Goal: Task Accomplishment & Management: Manage account settings

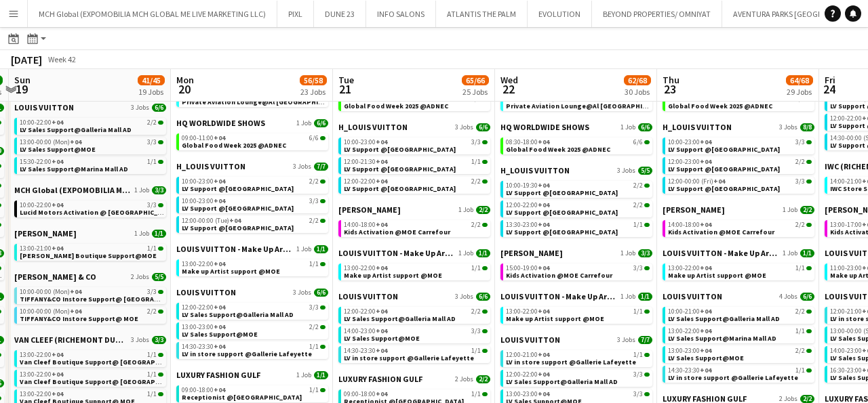
scroll to position [388, 0]
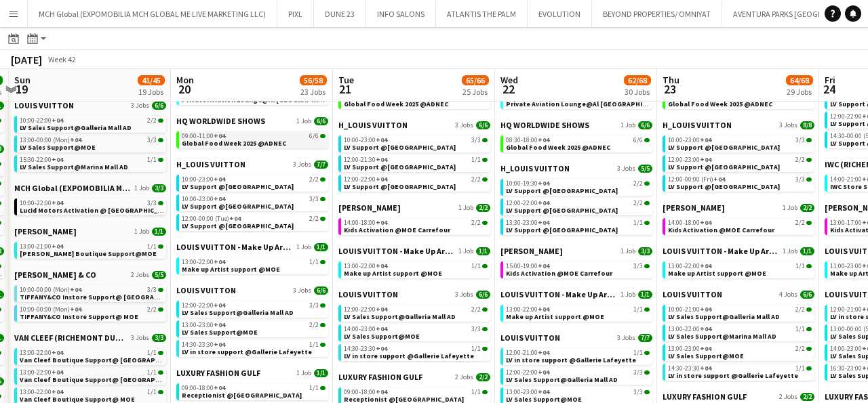
click at [202, 140] on span "Global Food Week 2025 @ADNEC" at bounding box center [234, 143] width 104 height 9
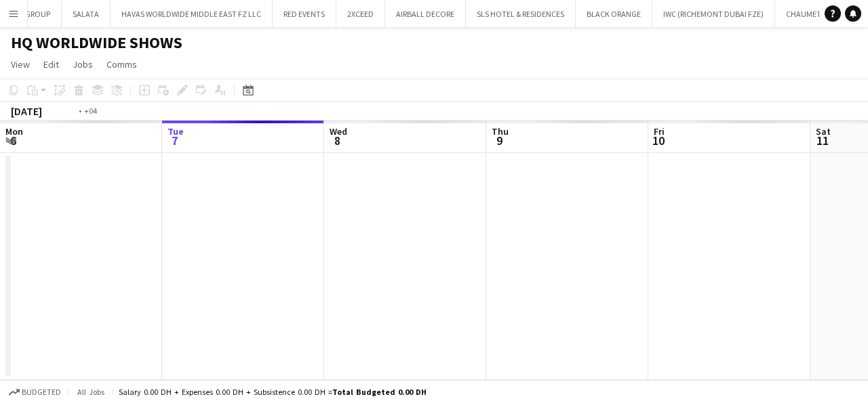
scroll to position [0, 466]
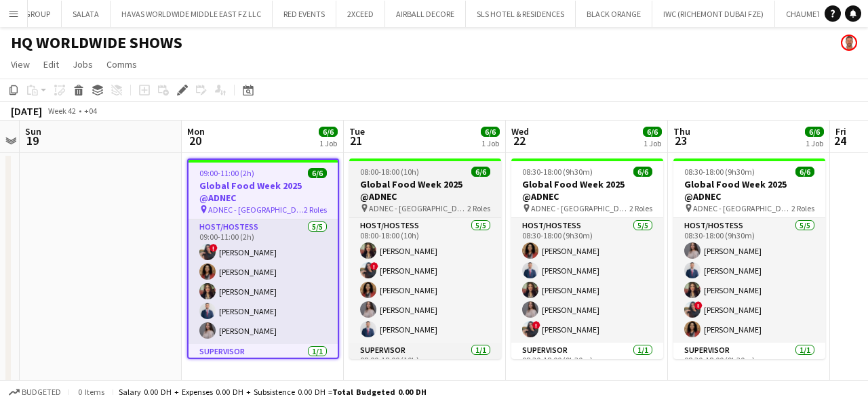
click at [405, 194] on h3 "Global Food Week 2025 @ADNEC" at bounding box center [425, 190] width 152 height 24
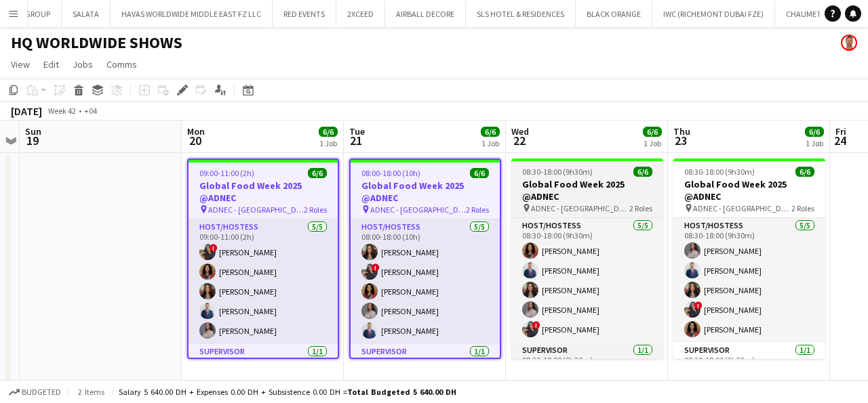
click at [557, 199] on h3 "Global Food Week 2025 @ADNEC" at bounding box center [587, 190] width 152 height 24
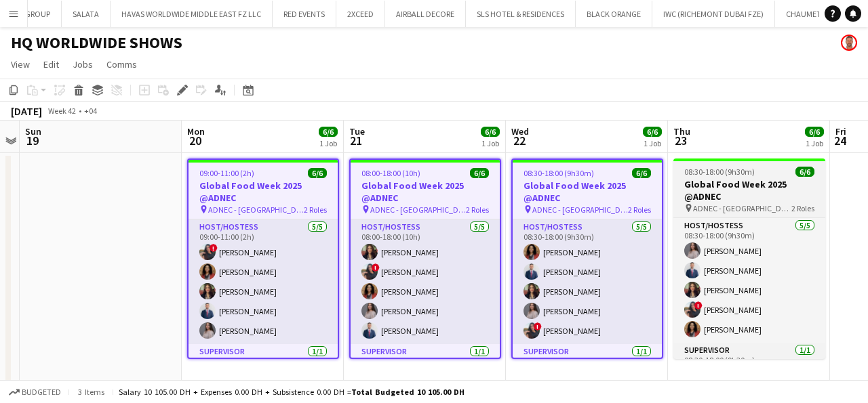
click at [731, 175] on span "08:30-18:00 (9h30m)" at bounding box center [719, 172] width 71 height 10
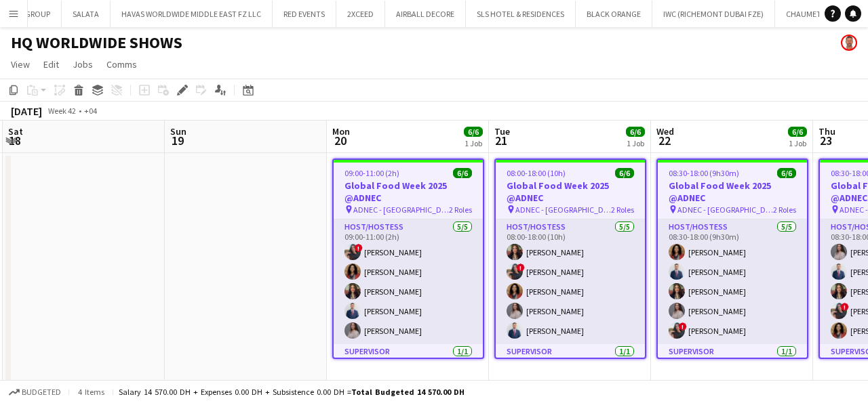
scroll to position [0, 327]
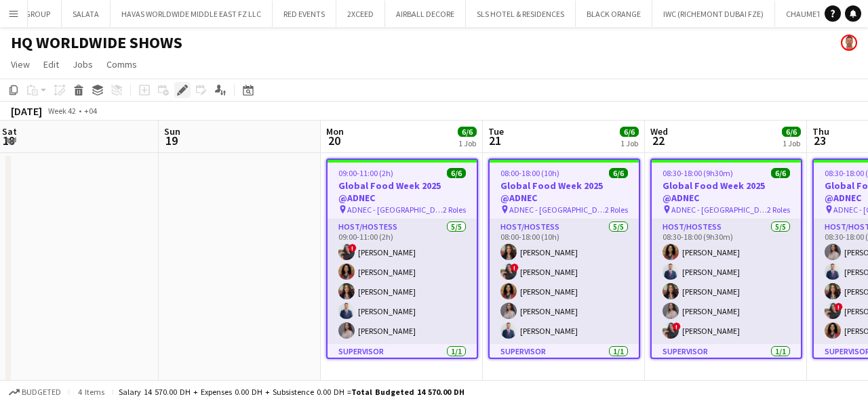
click at [181, 83] on div "Edit" at bounding box center [182, 90] width 16 height 16
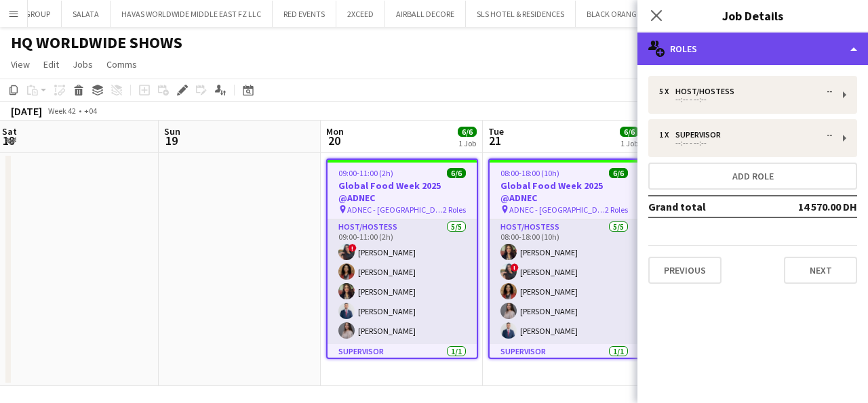
click at [688, 44] on div "multiple-users-add Roles" at bounding box center [752, 49] width 230 height 33
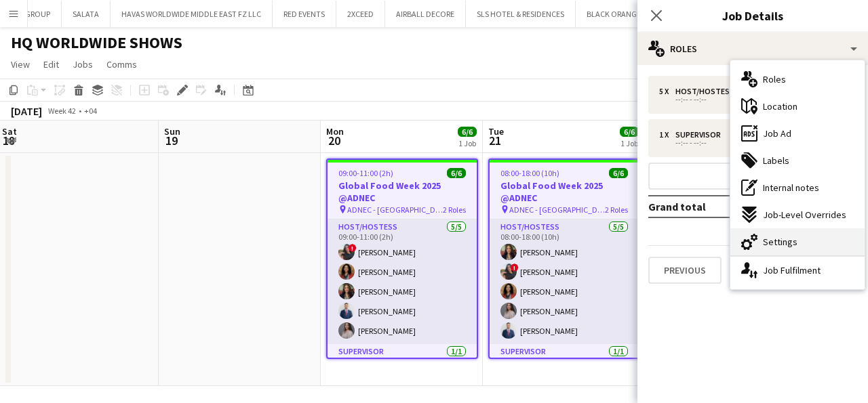
click at [789, 244] on span "Settings" at bounding box center [780, 242] width 35 height 12
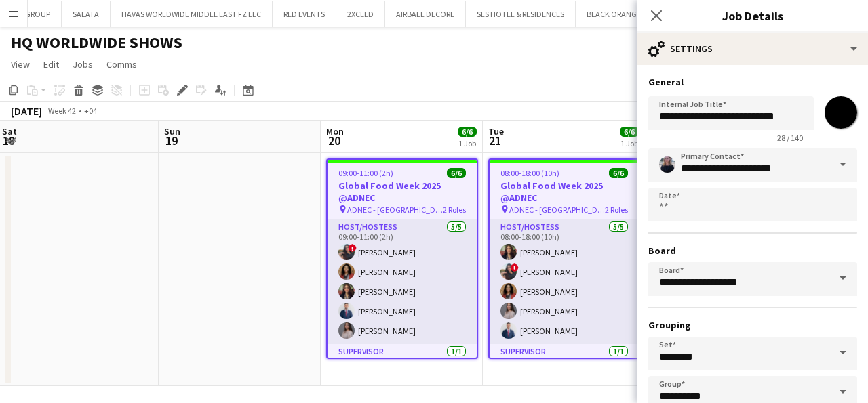
click at [836, 114] on input "*******" at bounding box center [840, 112] width 49 height 49
type input "*******"
click at [683, 167] on input "**********" at bounding box center [752, 165] width 209 height 34
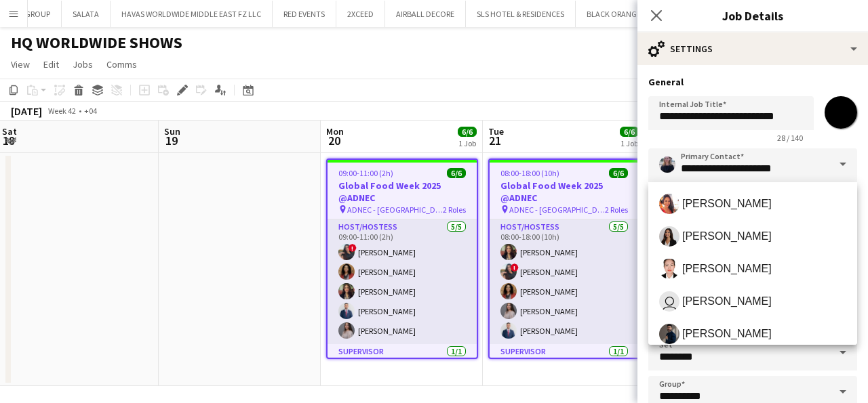
click at [842, 160] on span at bounding box center [842, 164] width 28 height 33
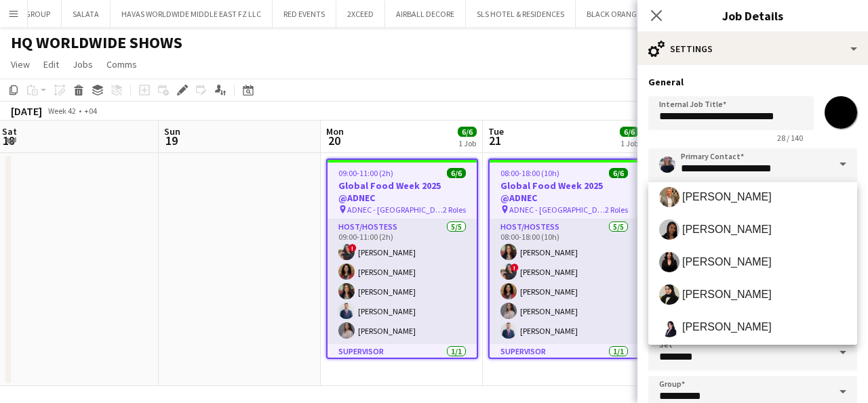
scroll to position [206, 0]
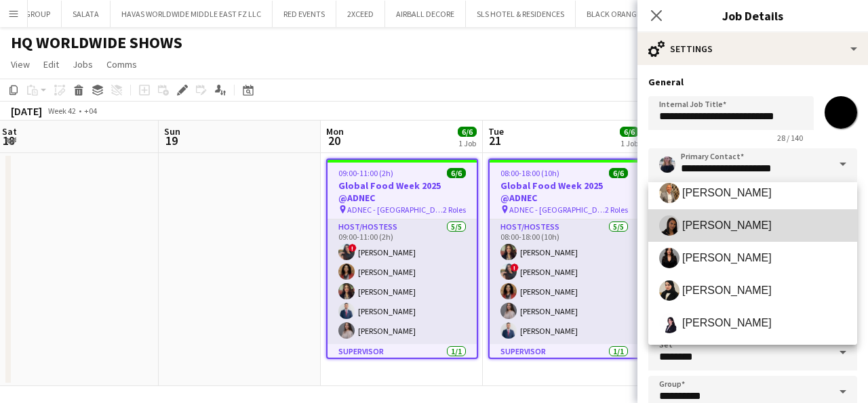
click at [704, 228] on span "[PERSON_NAME]" at bounding box center [726, 225] width 89 height 13
type input "**********"
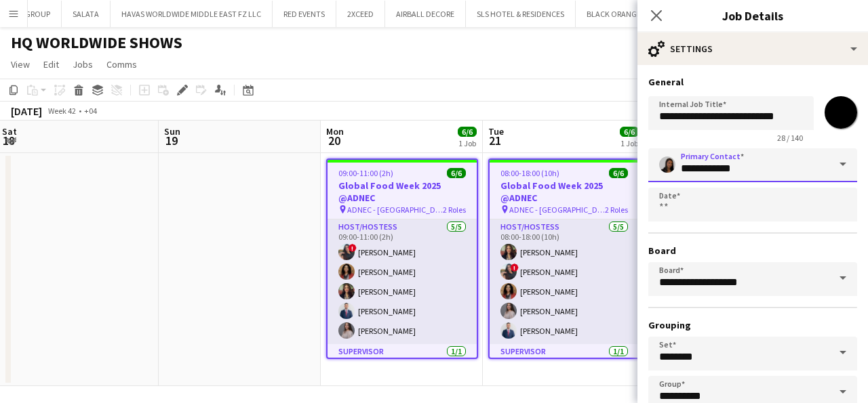
scroll to position [83, 0]
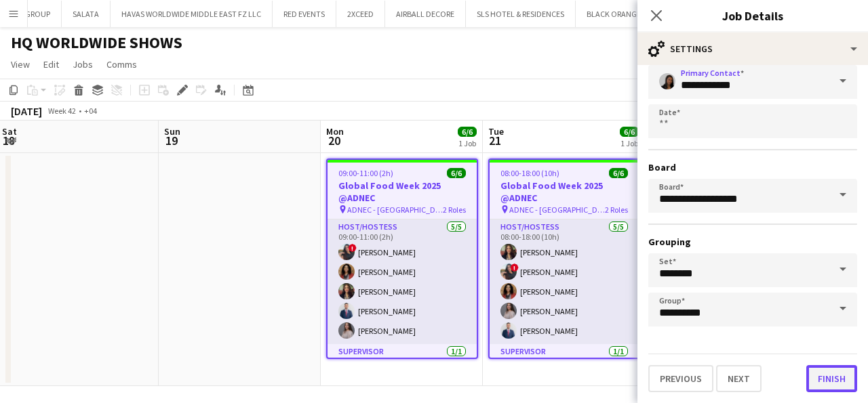
click at [827, 380] on button "Finish" at bounding box center [831, 378] width 51 height 27
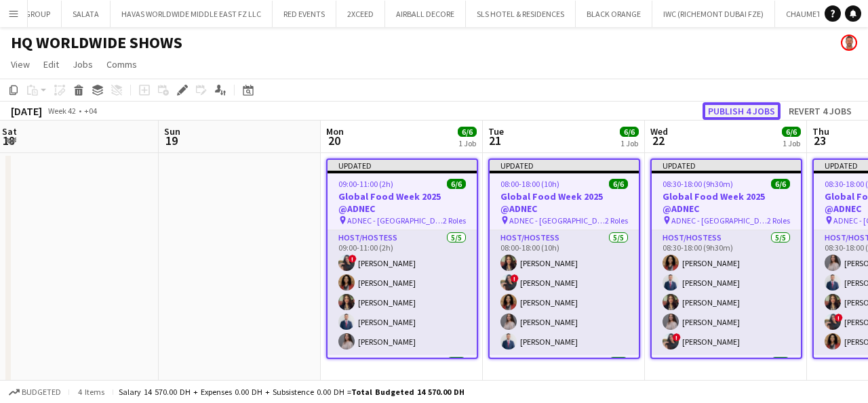
click at [725, 111] on button "Publish 4 jobs" at bounding box center [741, 111] width 78 height 18
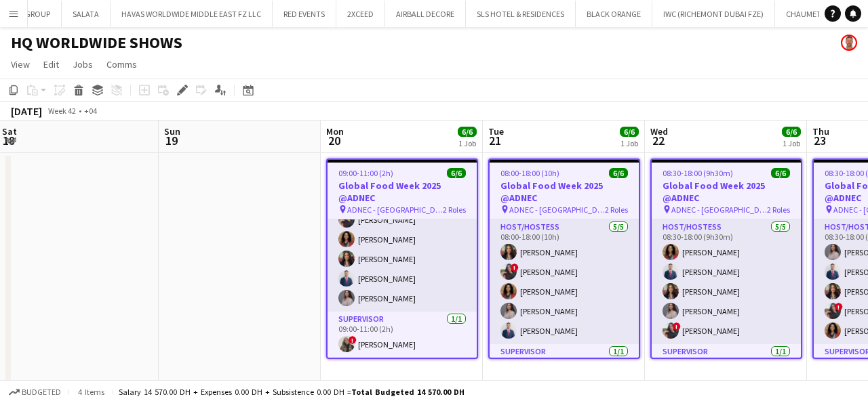
scroll to position [0, 0]
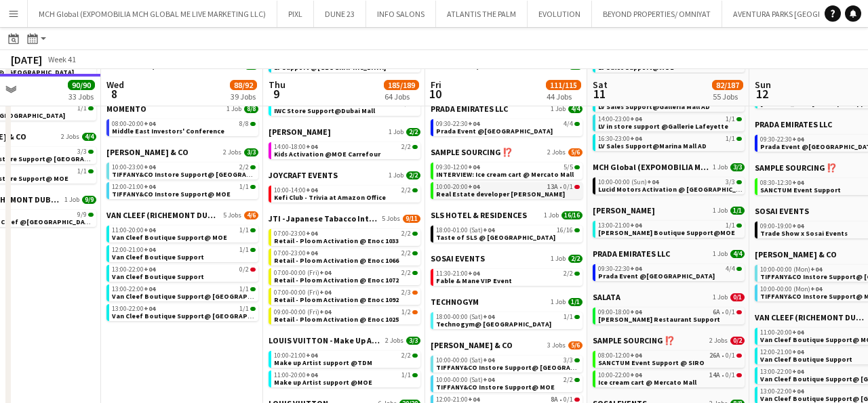
scroll to position [1036, 0]
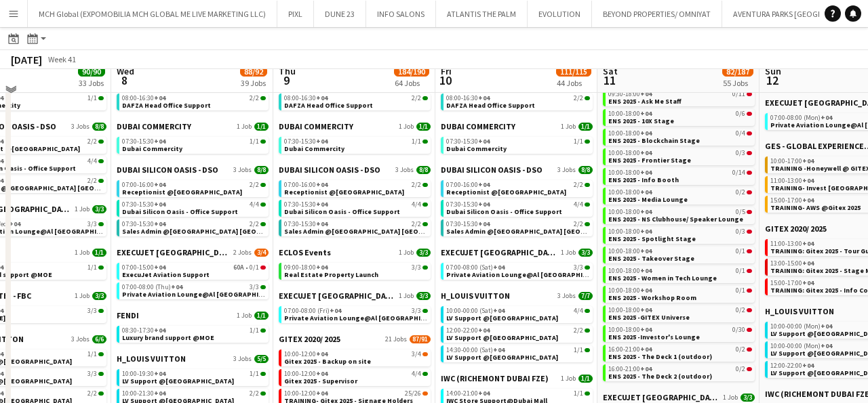
scroll to position [263, 0]
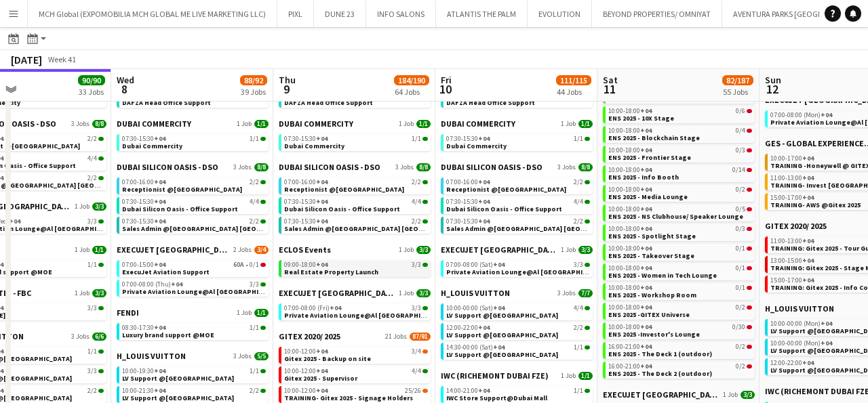
click at [312, 271] on span "Real Estate Property Launch" at bounding box center [331, 272] width 94 height 9
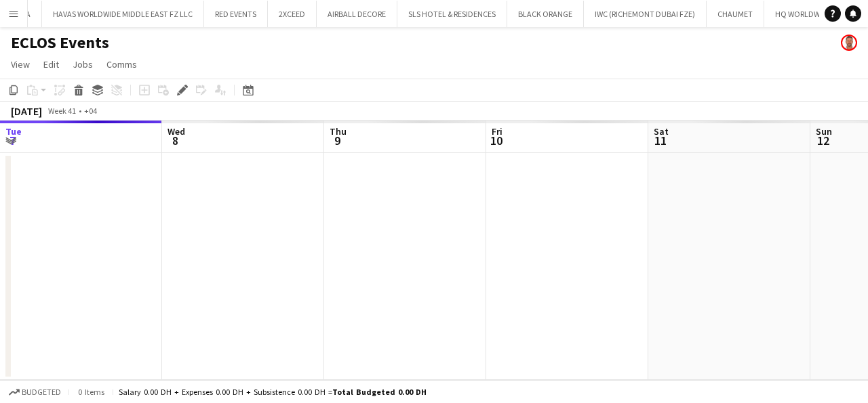
scroll to position [0, 466]
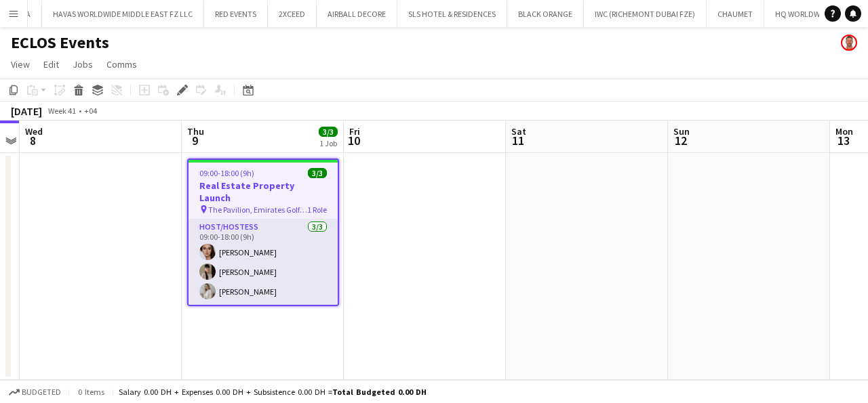
click at [249, 186] on h3 "Real Estate Property Launch" at bounding box center [262, 192] width 149 height 24
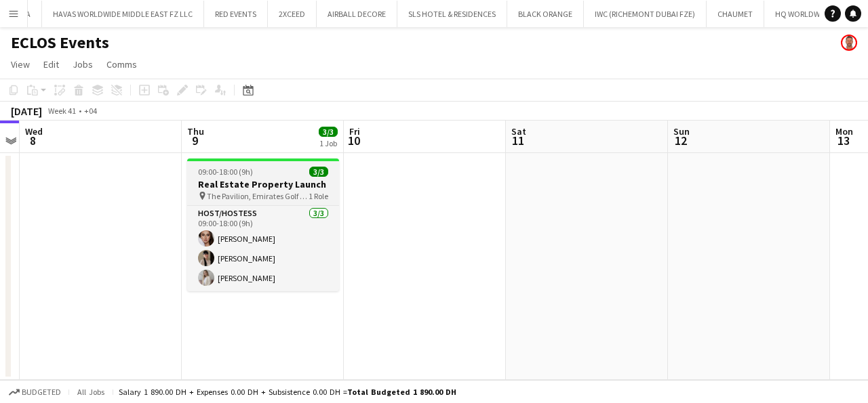
click at [249, 185] on h3 "Real Estate Property Launch" at bounding box center [263, 184] width 152 height 12
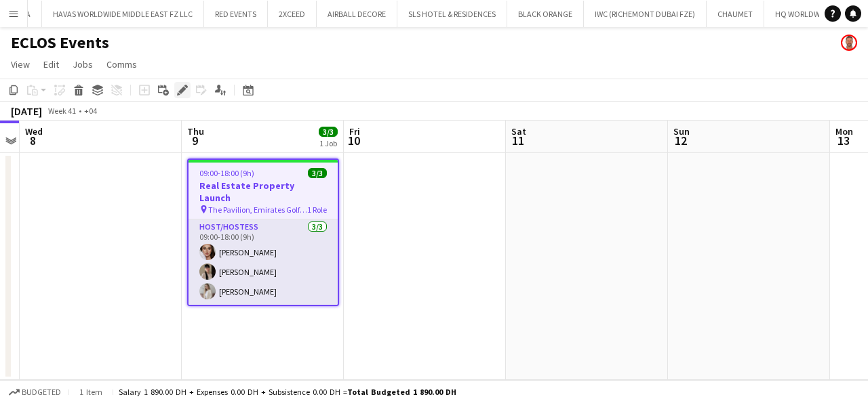
click at [178, 94] on icon at bounding box center [178, 93] width 3 height 3
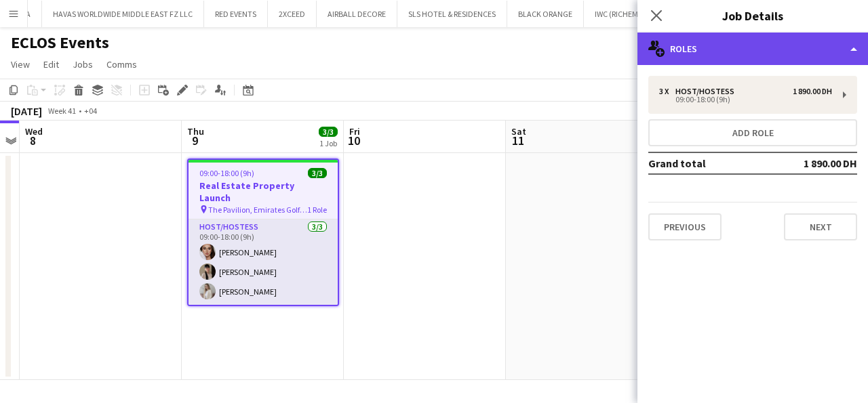
click at [704, 43] on div "multiple-users-add Roles" at bounding box center [752, 49] width 230 height 33
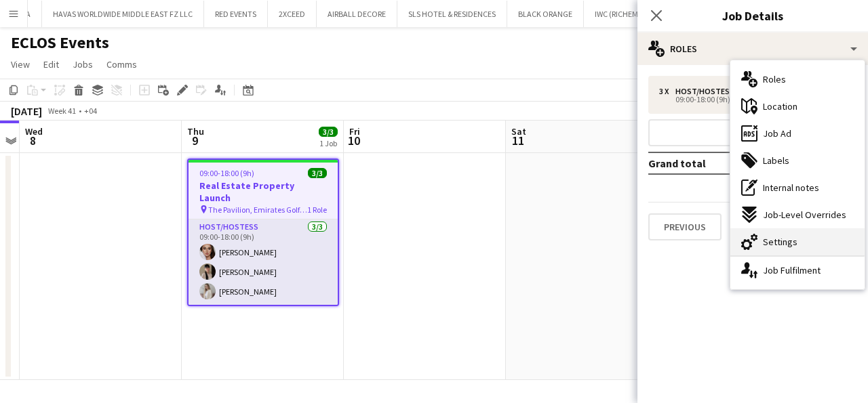
click at [770, 242] on span "Settings" at bounding box center [780, 242] width 35 height 12
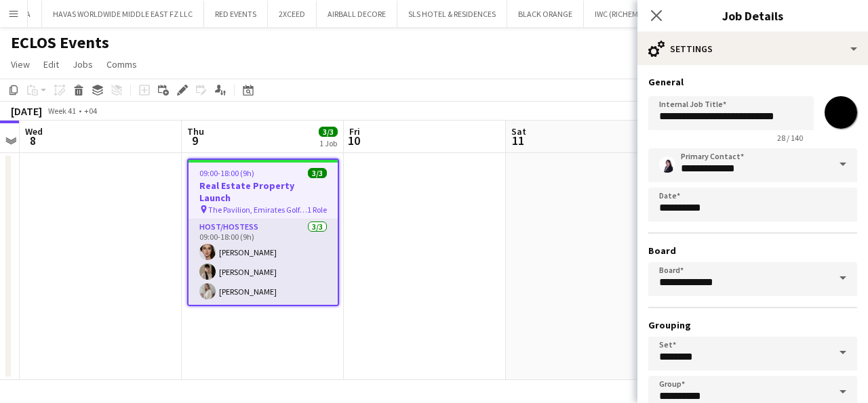
click at [840, 113] on input "*******" at bounding box center [840, 112] width 49 height 49
type input "*******"
click at [691, 154] on input "**********" at bounding box center [752, 165] width 209 height 34
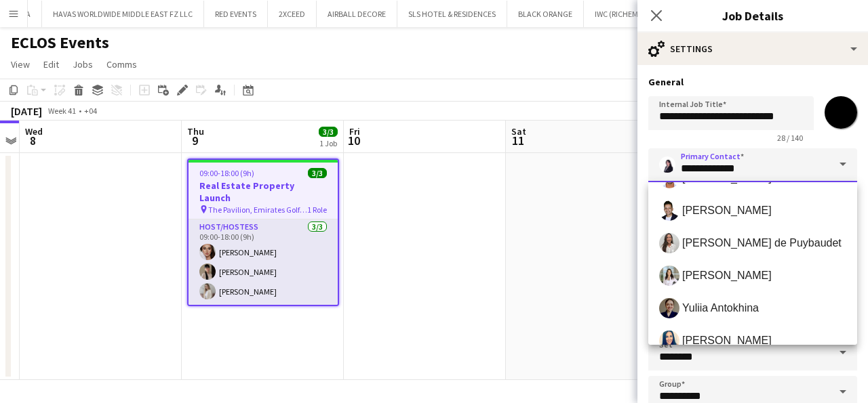
scroll to position [459, 0]
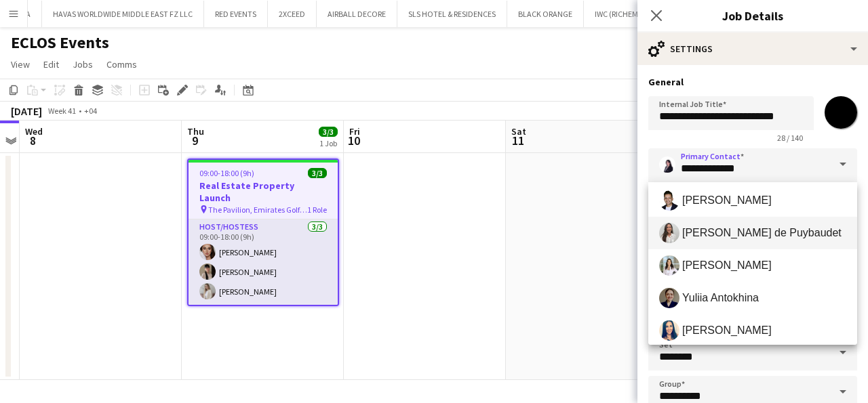
click at [725, 232] on span "[PERSON_NAME] de Puybaudet" at bounding box center [761, 232] width 159 height 13
type input "**********"
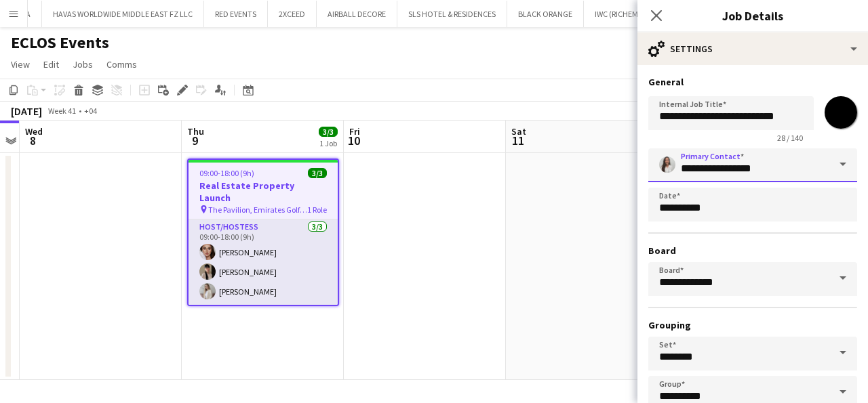
scroll to position [83, 0]
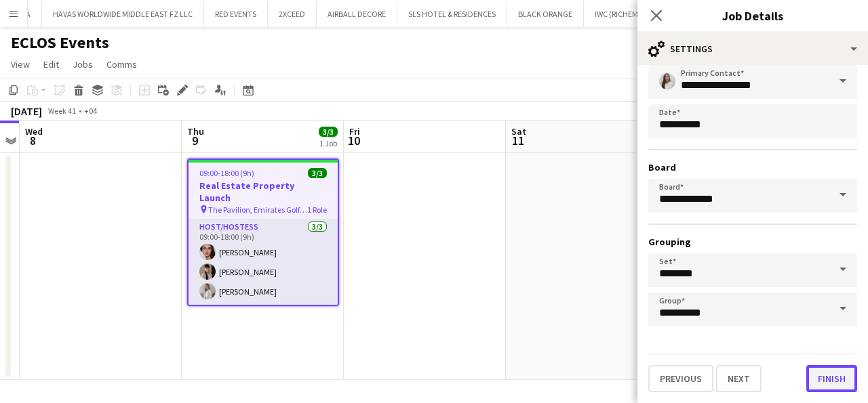
click at [829, 380] on button "Finish" at bounding box center [831, 378] width 51 height 27
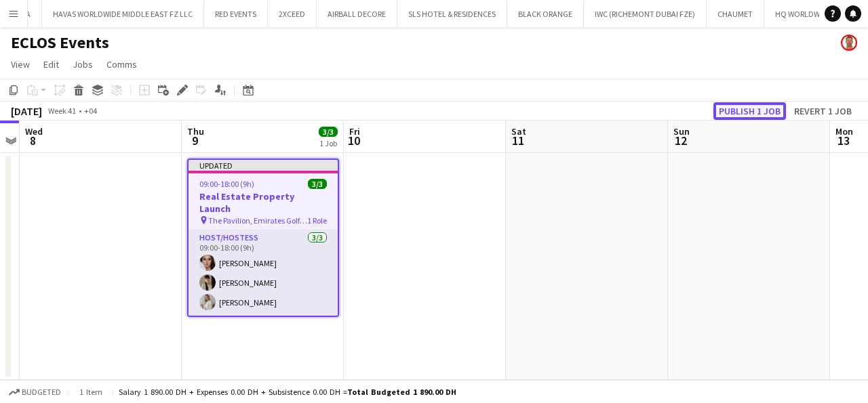
click at [735, 110] on button "Publish 1 job" at bounding box center [749, 111] width 73 height 18
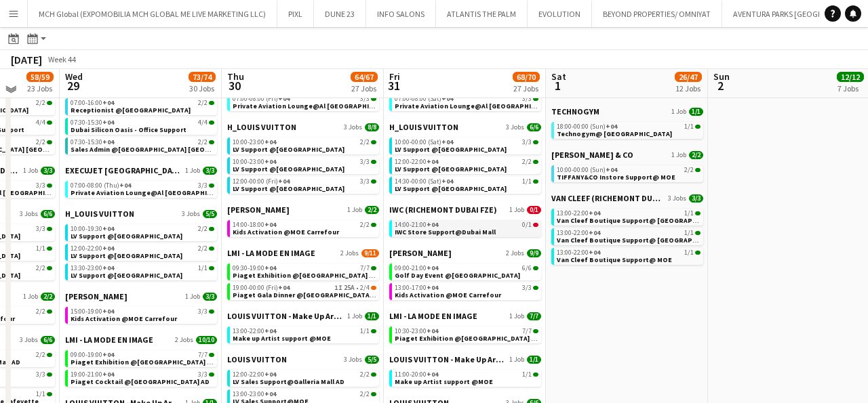
scroll to position [351, 0]
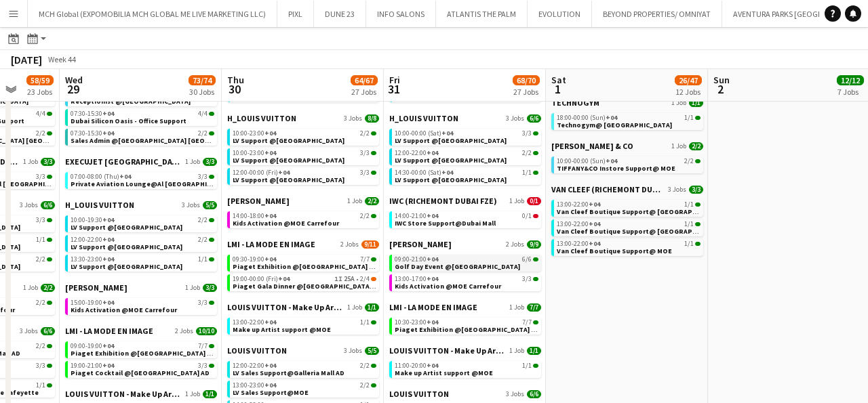
click at [402, 262] on span "Golf Day Event @Montgomery" at bounding box center [457, 266] width 125 height 9
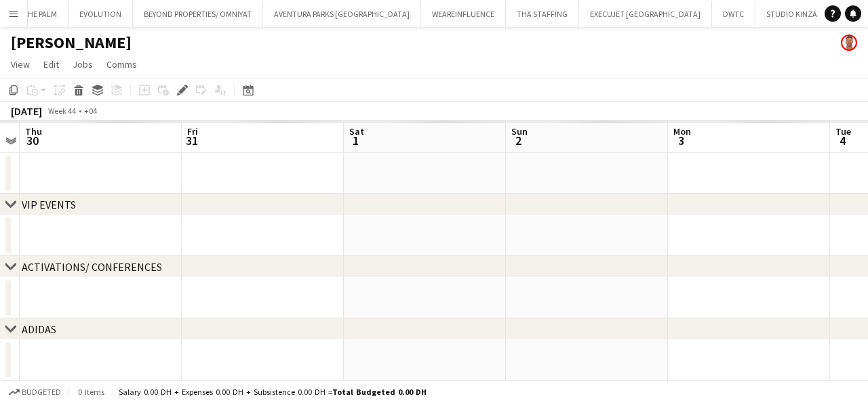
scroll to position [0, 462]
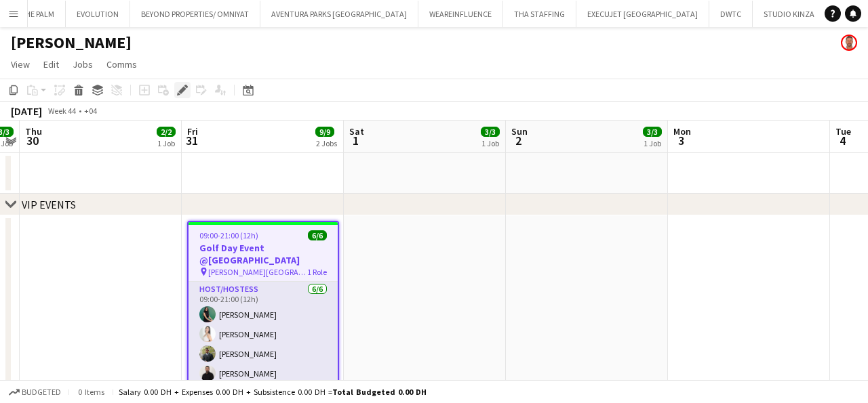
click at [182, 87] on icon at bounding box center [181, 90] width 7 height 7
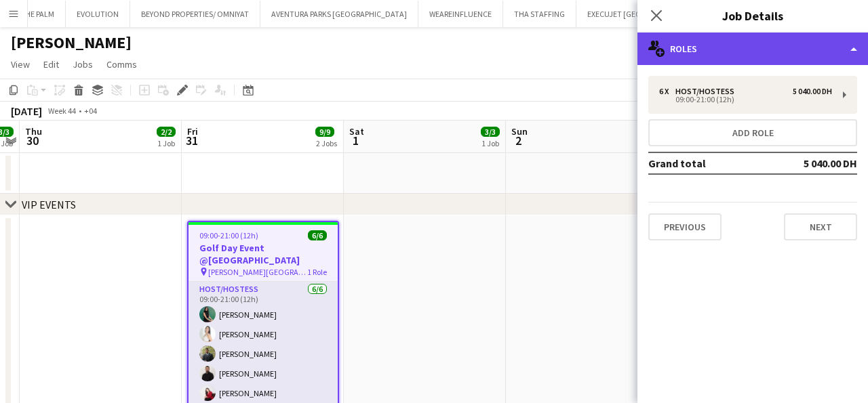
click at [676, 47] on div "multiple-users-add Roles" at bounding box center [752, 49] width 230 height 33
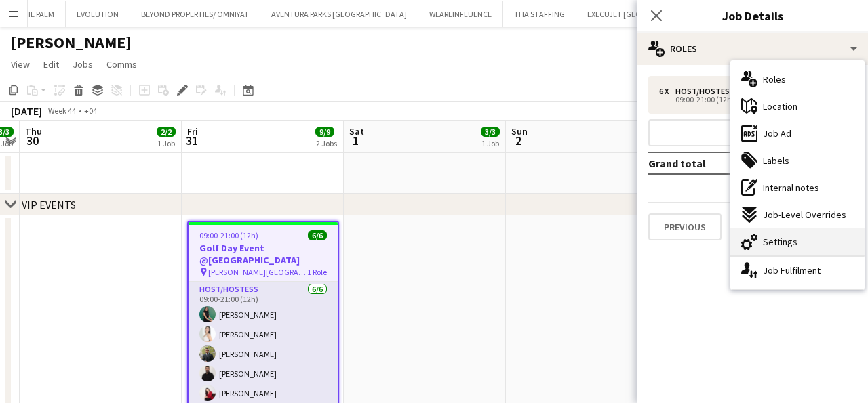
click at [777, 242] on span "Settings" at bounding box center [780, 242] width 35 height 12
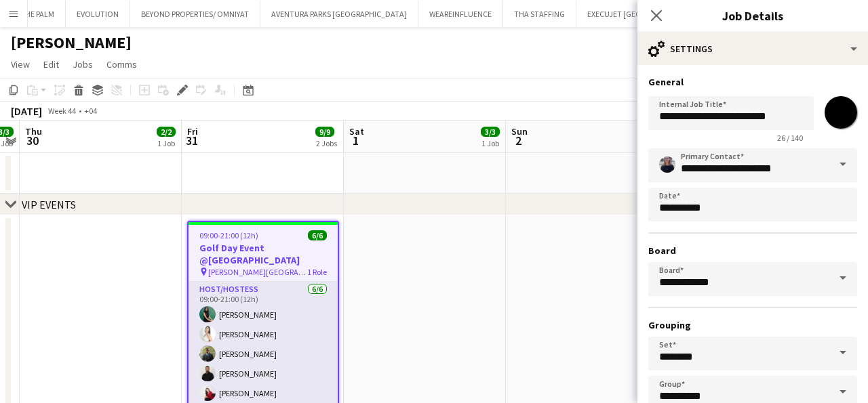
click at [844, 114] on input "*******" at bounding box center [840, 112] width 49 height 49
type input "*******"
click at [679, 159] on input "**********" at bounding box center [752, 165] width 209 height 34
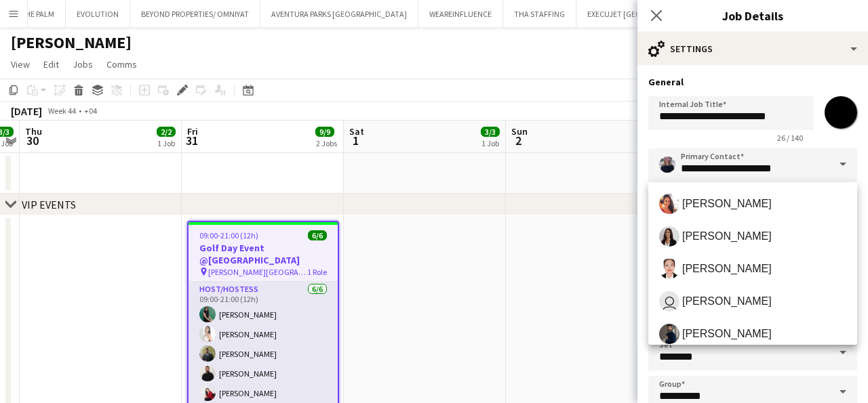
click at [842, 163] on span at bounding box center [842, 164] width 28 height 33
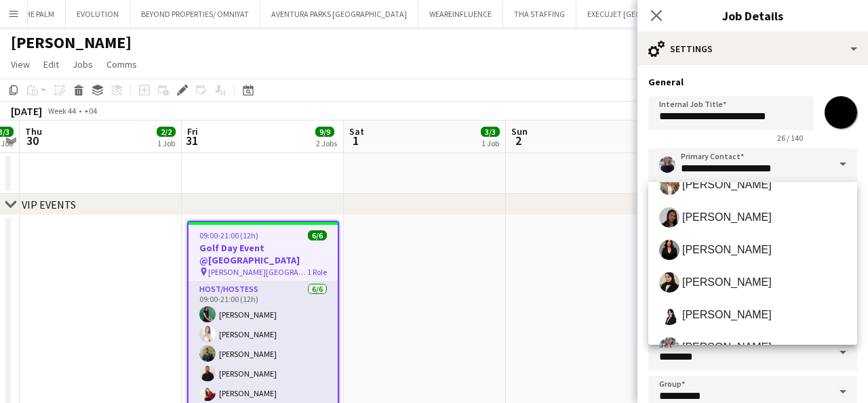
scroll to position [213, 0]
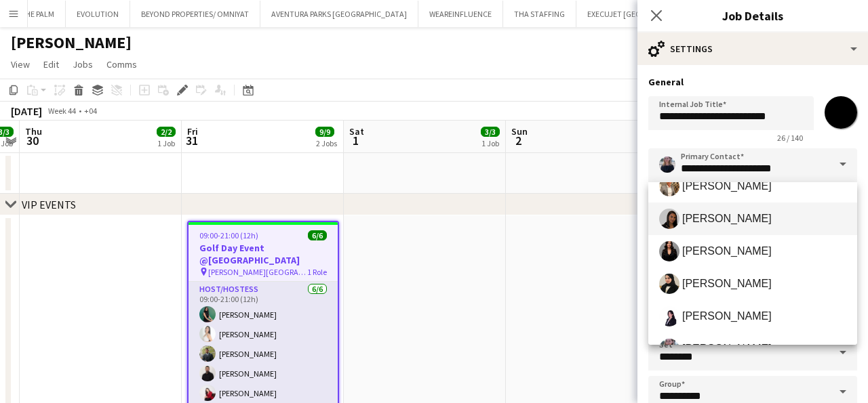
click at [719, 222] on span "[PERSON_NAME]" at bounding box center [726, 218] width 89 height 13
type input "**********"
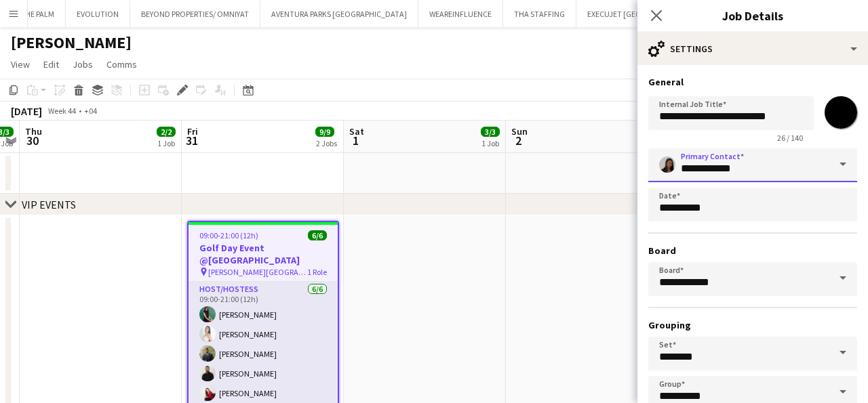
scroll to position [83, 0]
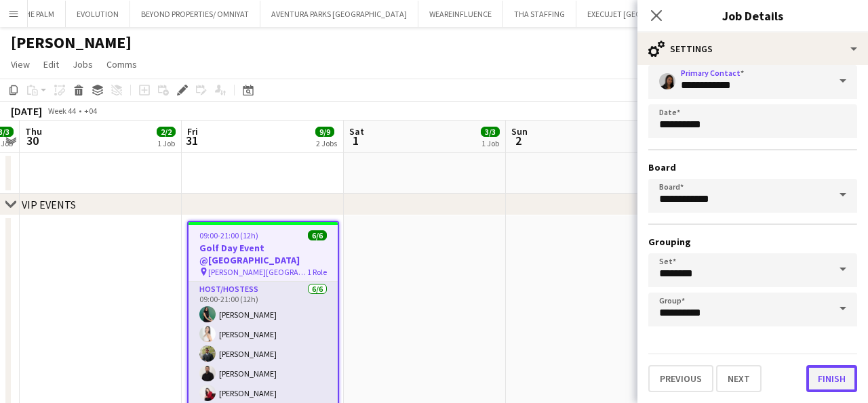
click at [831, 378] on button "Finish" at bounding box center [831, 378] width 51 height 27
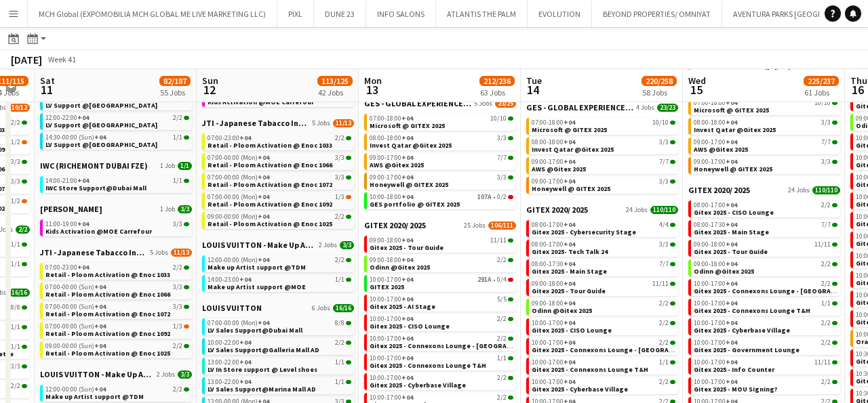
scroll to position [619, 0]
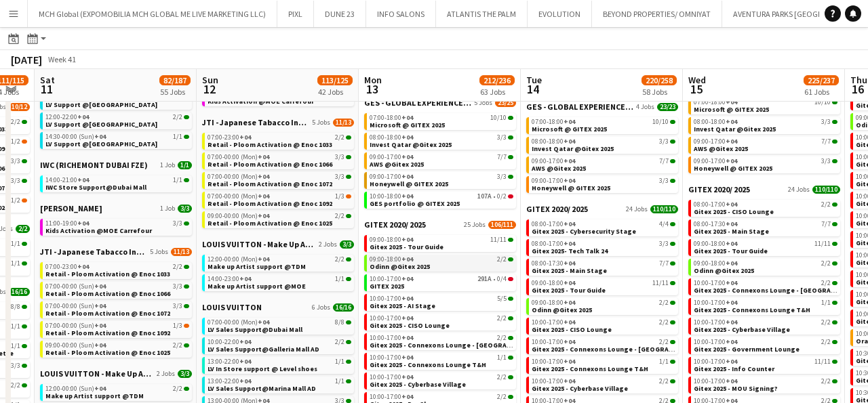
click at [372, 264] on span "Odinn @Gitex 2025" at bounding box center [399, 266] width 60 height 9
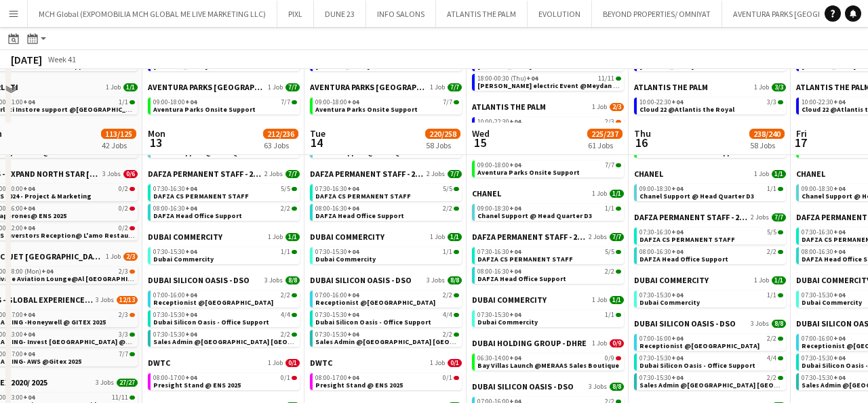
scroll to position [0, 0]
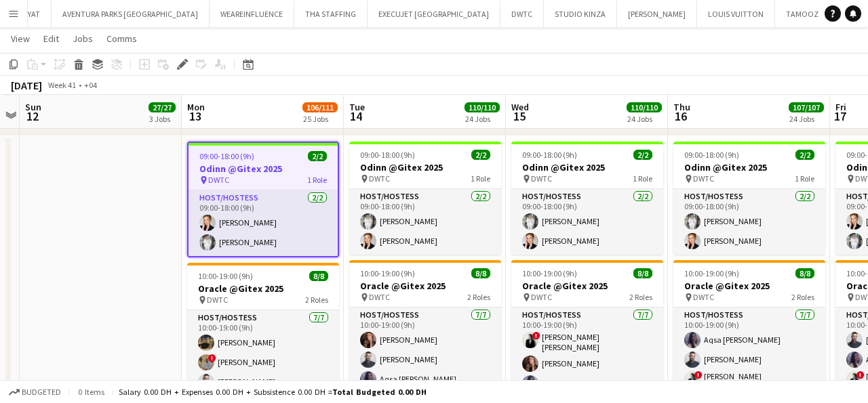
scroll to position [384, 0]
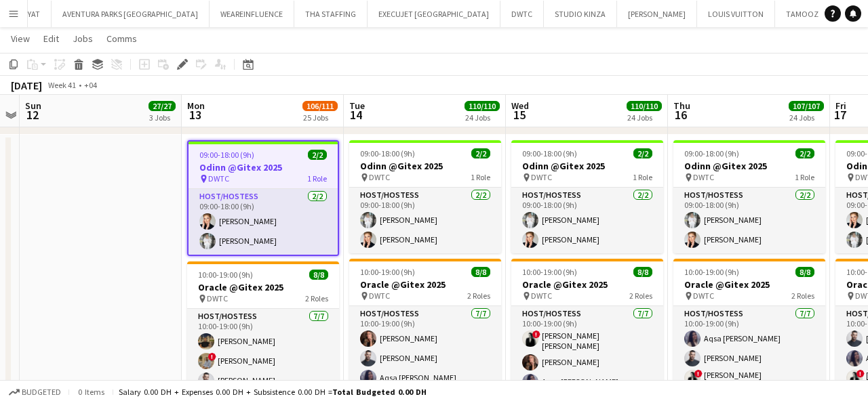
click at [249, 168] on h3 "Odinn @Gitex 2025" at bounding box center [262, 167] width 149 height 12
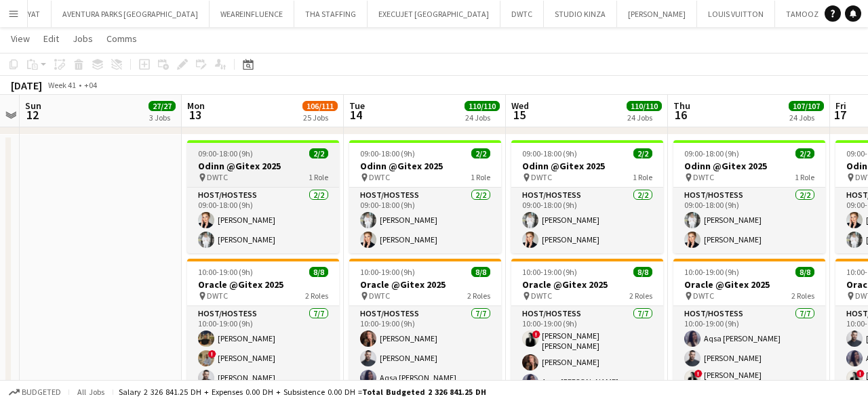
click at [249, 168] on h3 "Odinn @Gitex 2025" at bounding box center [263, 166] width 152 height 12
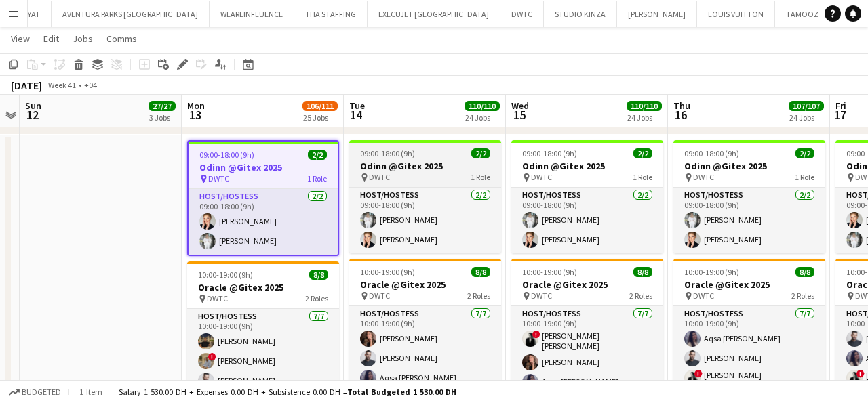
click at [413, 170] on h3 "Odinn @Gitex 2025" at bounding box center [425, 166] width 152 height 12
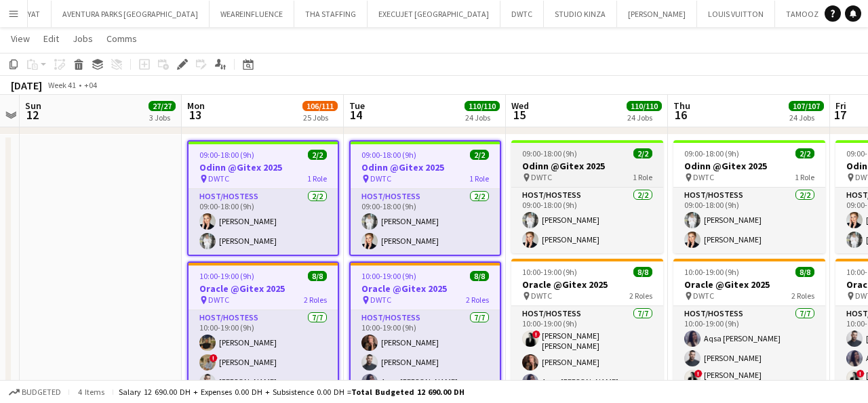
click at [576, 173] on div "pin DWTC 1 Role" at bounding box center [587, 177] width 152 height 11
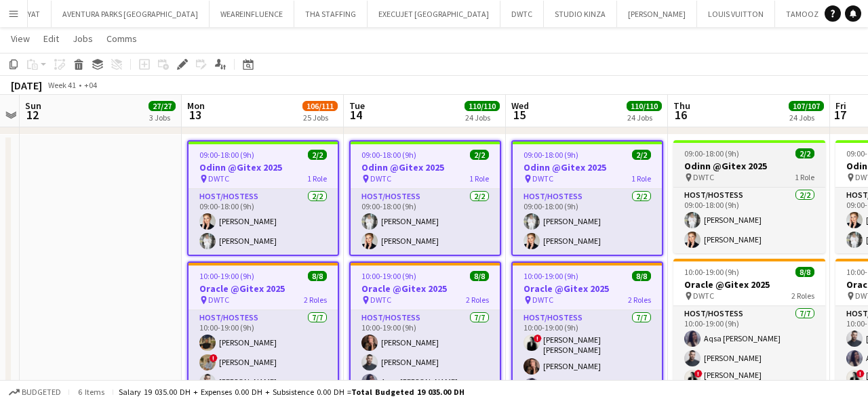
click at [717, 168] on h3 "Odinn @Gitex 2025" at bounding box center [749, 166] width 152 height 12
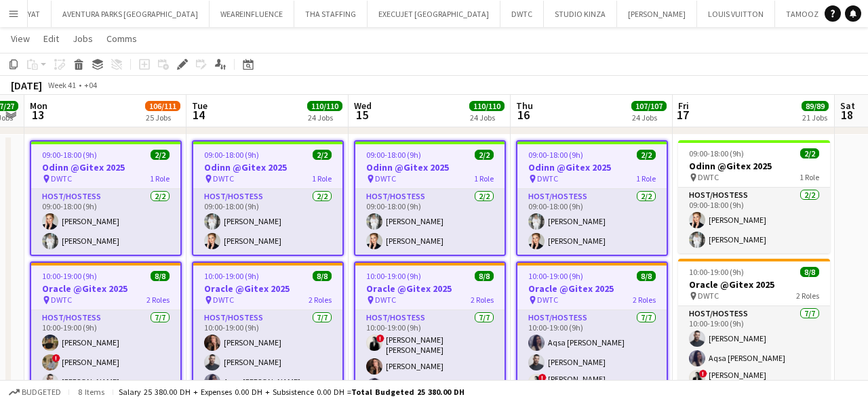
scroll to position [0, 628]
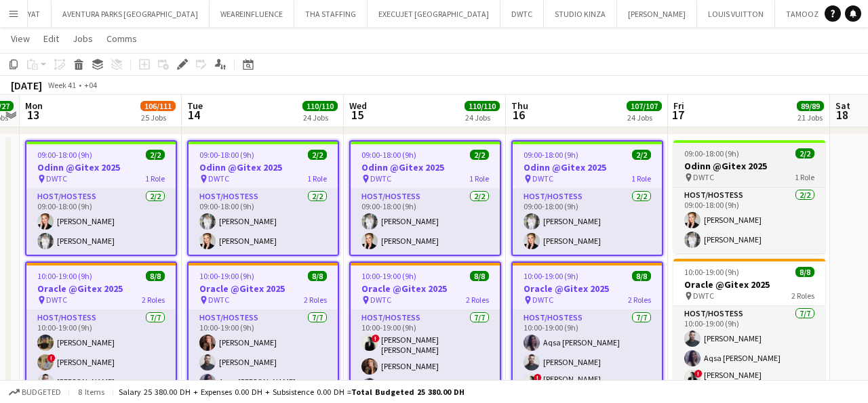
click at [745, 172] on div "pin DWTC 1 Role" at bounding box center [749, 177] width 152 height 11
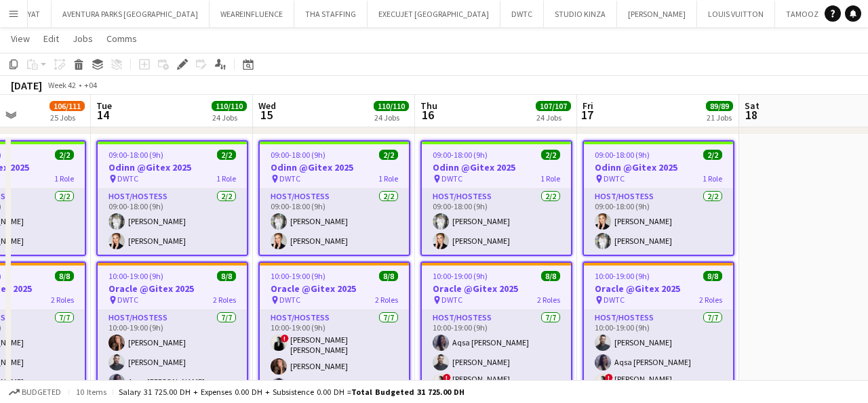
scroll to position [0, 390]
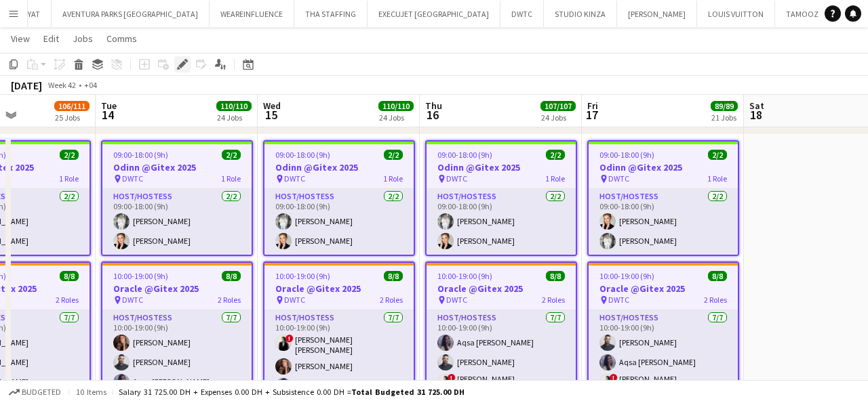
click at [181, 65] on icon at bounding box center [181, 64] width 7 height 7
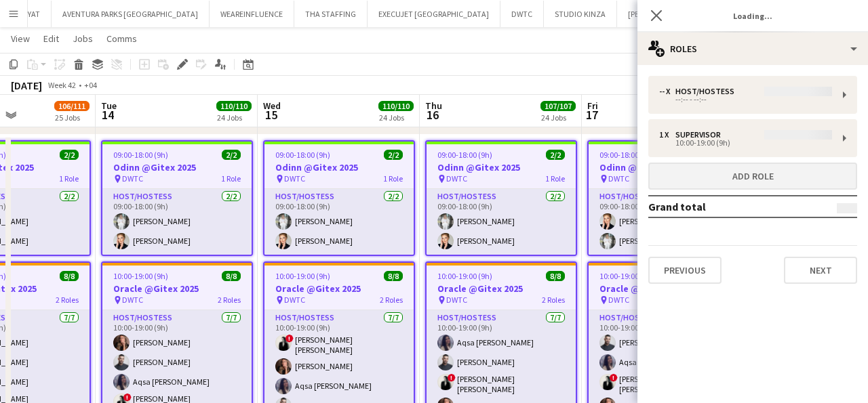
type input "*******"
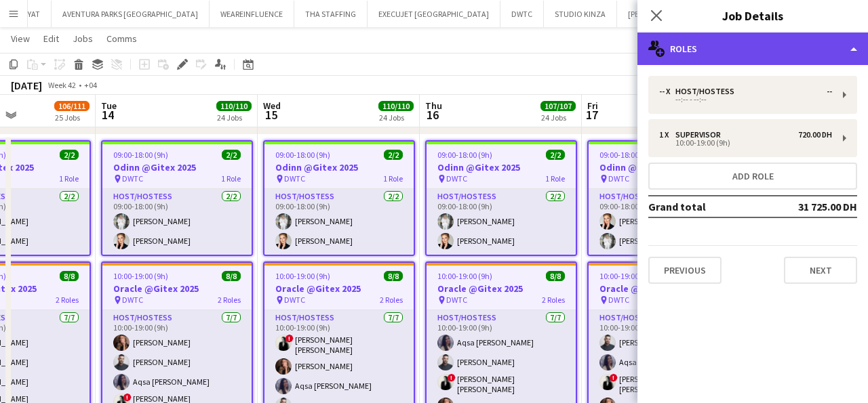
click at [730, 47] on div "multiple-users-add Roles" at bounding box center [752, 49] width 230 height 33
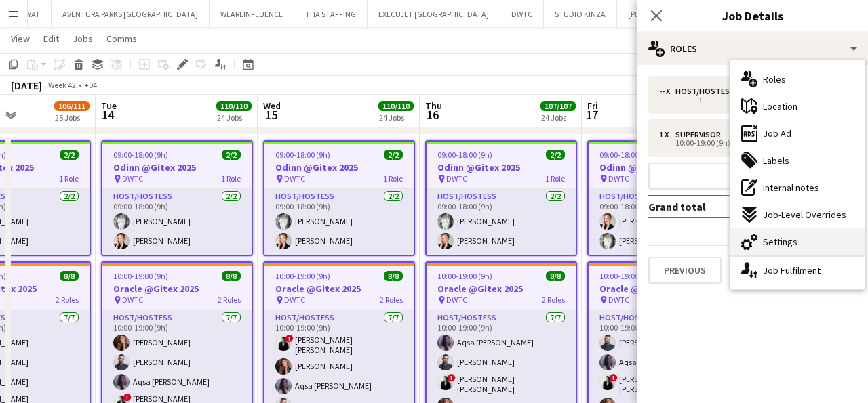
click at [767, 236] on span "Settings" at bounding box center [780, 242] width 35 height 12
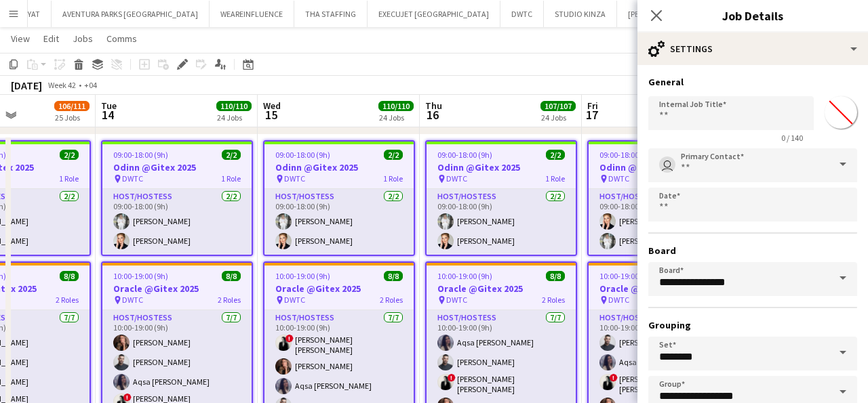
click at [830, 113] on input "*******" at bounding box center [840, 112] width 49 height 49
click at [690, 165] on input "Primary Contact" at bounding box center [752, 165] width 209 height 34
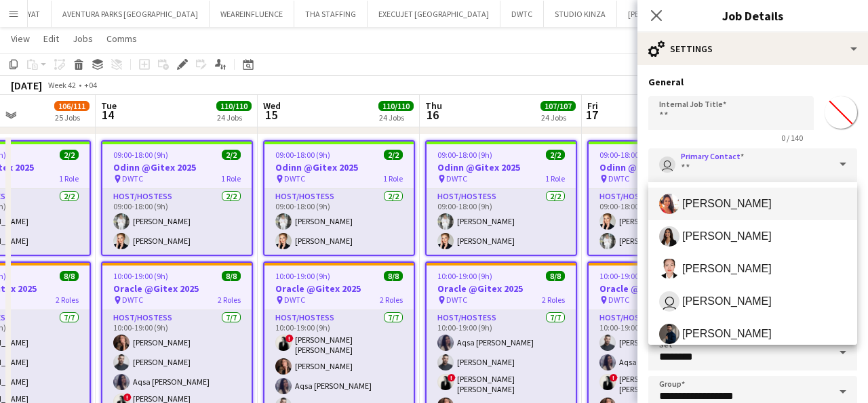
click at [841, 161] on span at bounding box center [842, 164] width 28 height 33
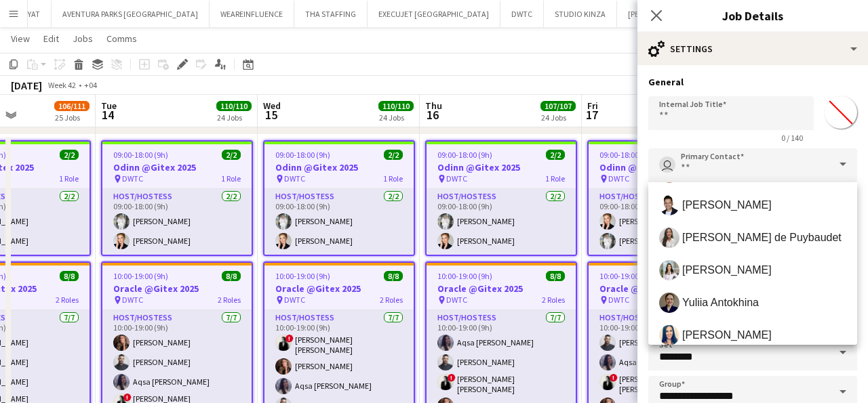
scroll to position [456, 0]
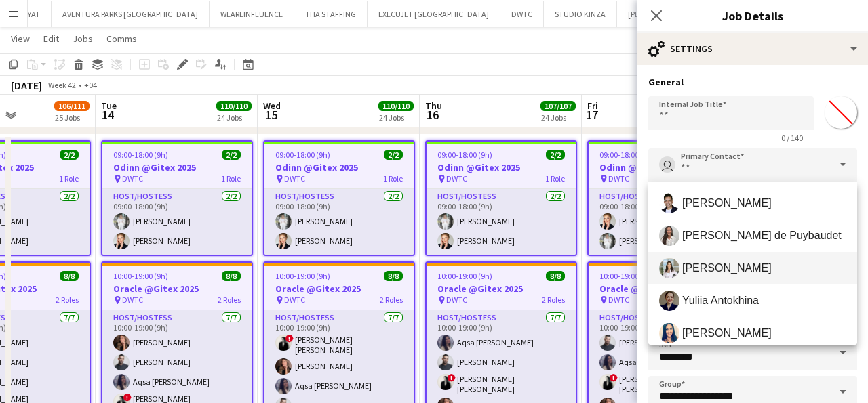
click at [712, 268] on span "[PERSON_NAME]" at bounding box center [726, 268] width 89 height 13
type input "**********"
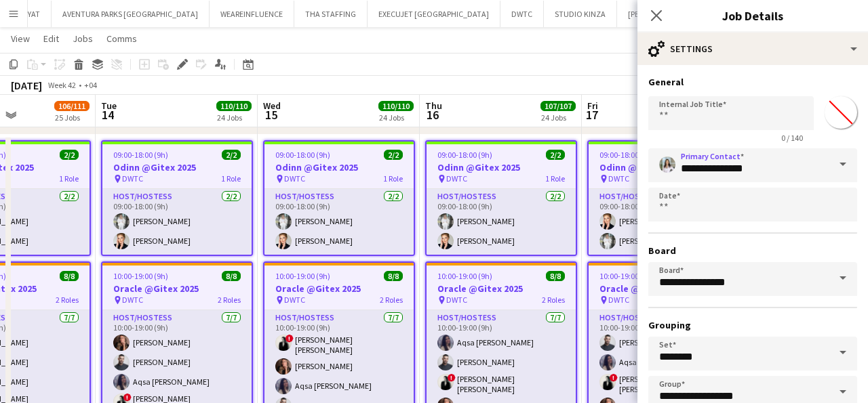
click at [738, 249] on h3 "Board" at bounding box center [752, 251] width 209 height 12
click at [834, 110] on input "*******" at bounding box center [840, 112] width 49 height 49
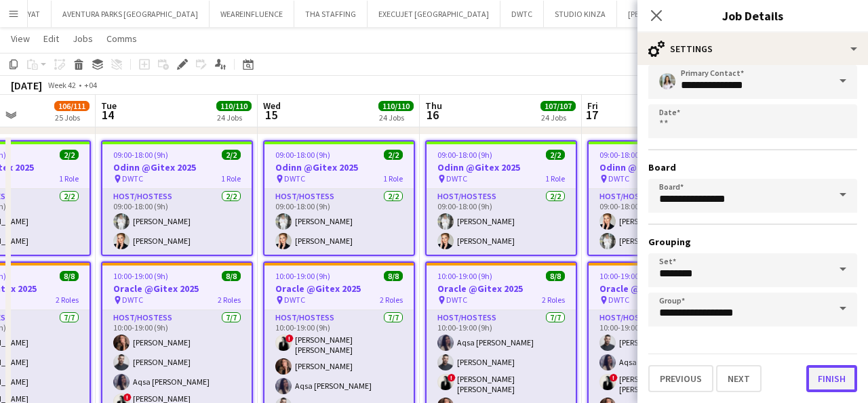
click at [830, 376] on button "Finish" at bounding box center [831, 378] width 51 height 27
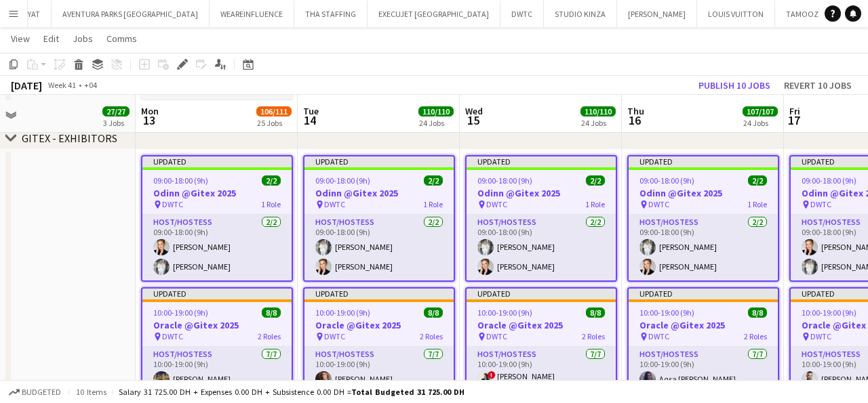
scroll to position [375, 0]
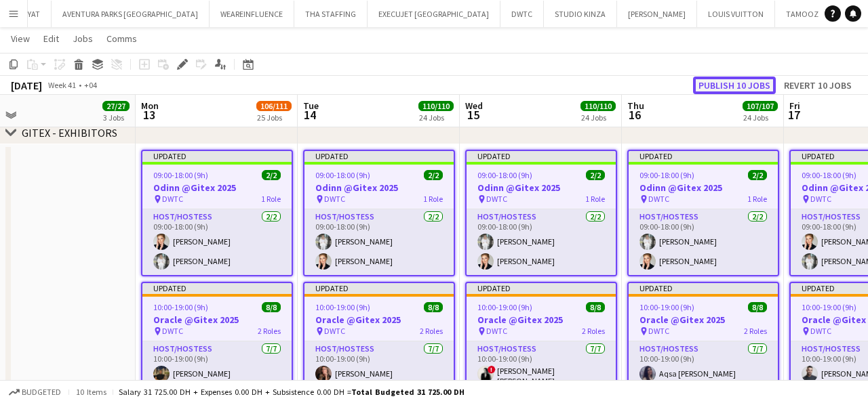
click at [721, 86] on button "Publish 10 jobs" at bounding box center [734, 86] width 83 height 18
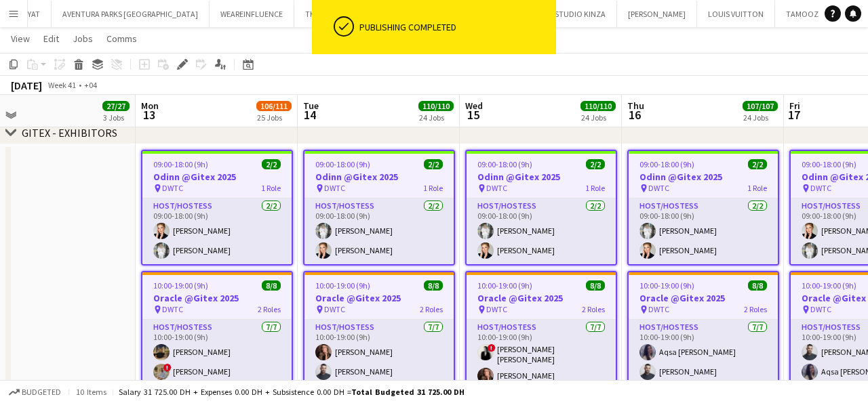
click at [214, 190] on div "pin DWTC 1 Role" at bounding box center [216, 188] width 149 height 11
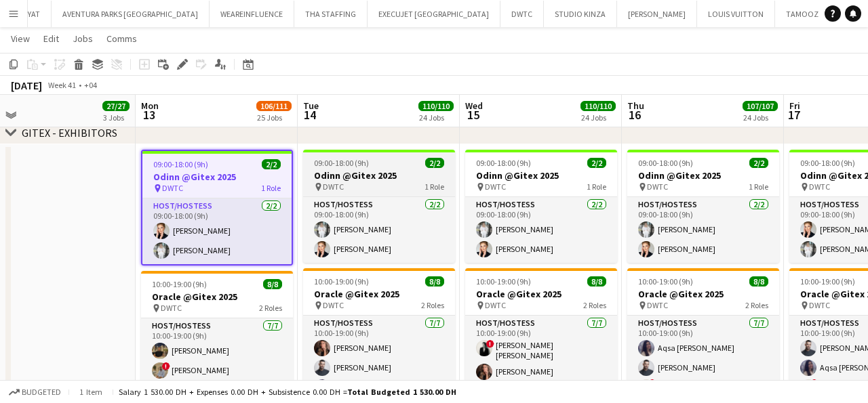
click at [393, 172] on h3 "Odinn @Gitex 2025" at bounding box center [379, 175] width 152 height 12
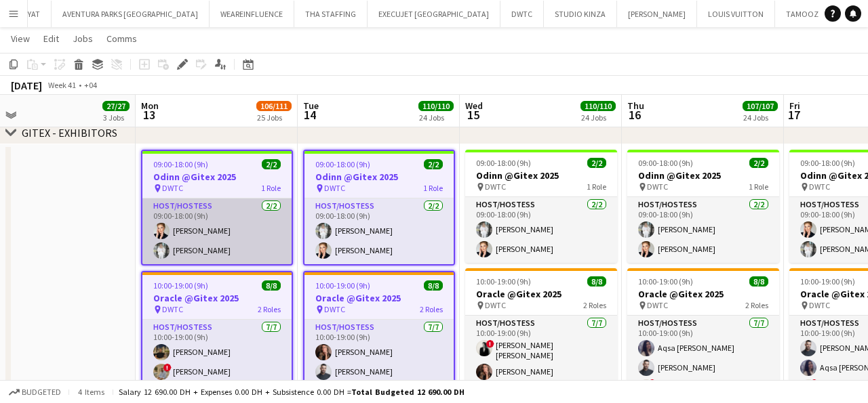
click at [226, 200] on app-card-role "Host/Hostess 2/2 09:00-18:00 (9h) Tatsiana Khutskaya Anna Piatkina" at bounding box center [216, 232] width 149 height 66
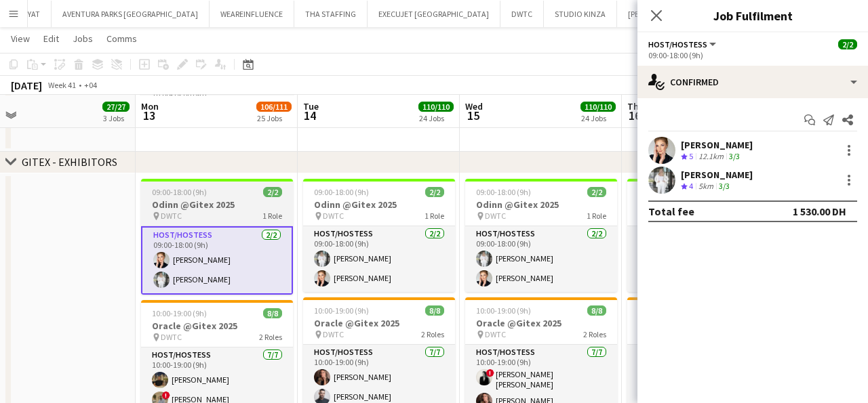
scroll to position [346, 0]
click at [213, 203] on h3 "Odinn @Gitex 2025" at bounding box center [217, 204] width 152 height 12
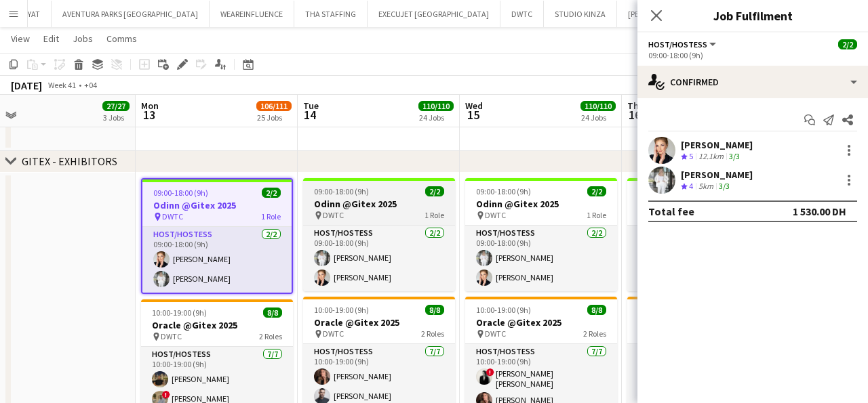
click at [375, 201] on h3 "Odinn @Gitex 2025" at bounding box center [379, 204] width 152 height 12
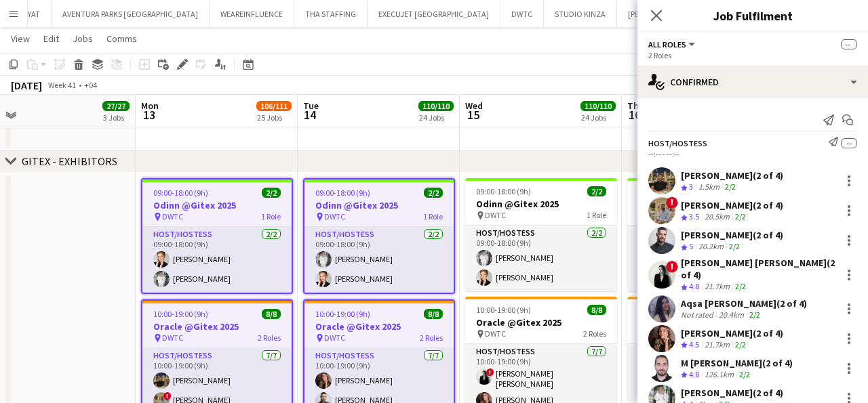
scroll to position [0, 351]
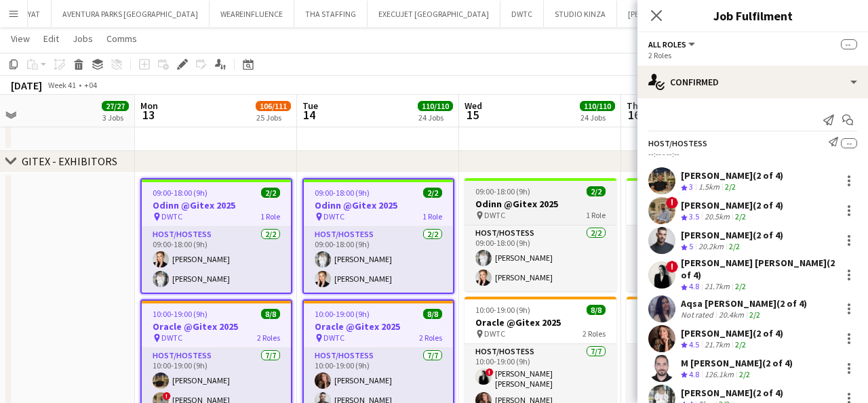
click at [513, 201] on h3 "Odinn @Gitex 2025" at bounding box center [540, 204] width 152 height 12
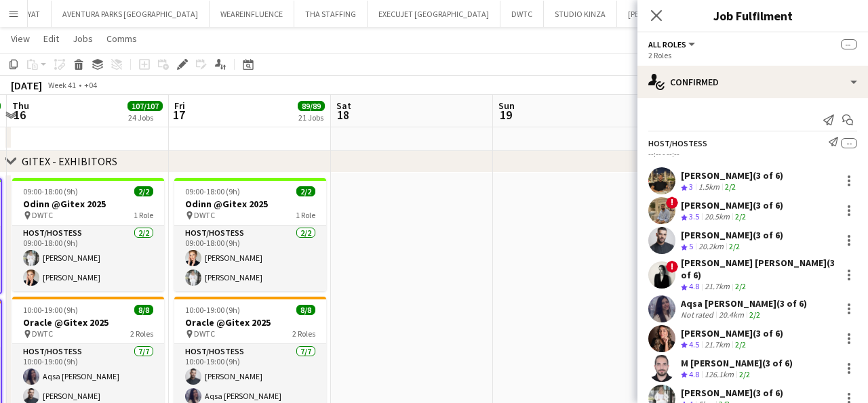
scroll to position [0, 366]
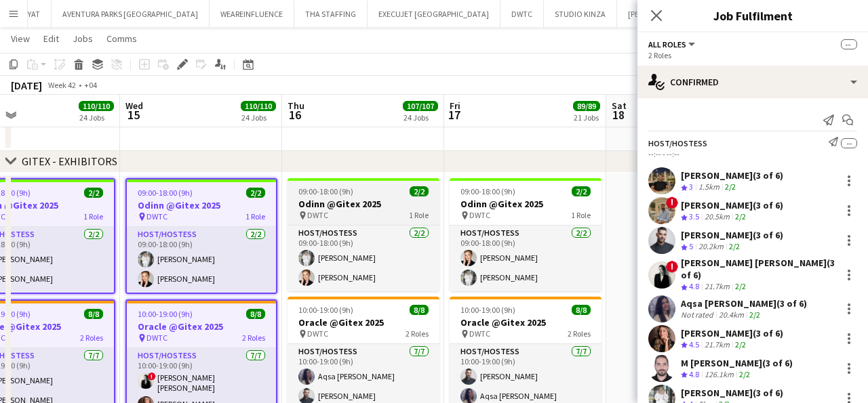
click at [366, 212] on div "pin DWTC 1 Role" at bounding box center [363, 215] width 152 height 11
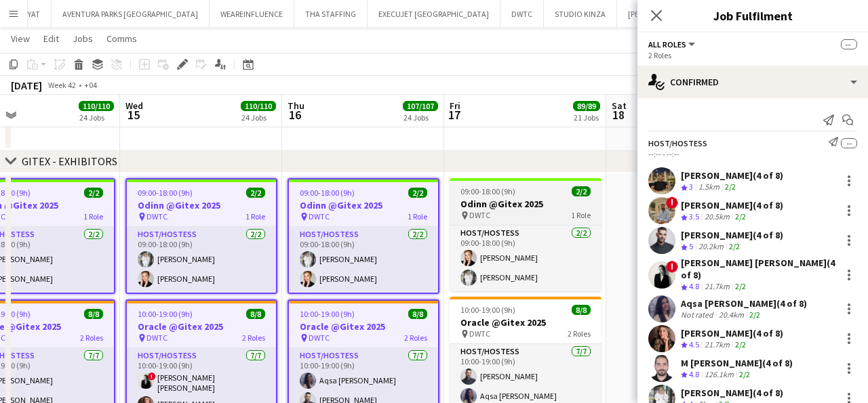
click at [499, 200] on h3 "Odinn @Gitex 2025" at bounding box center [525, 204] width 152 height 12
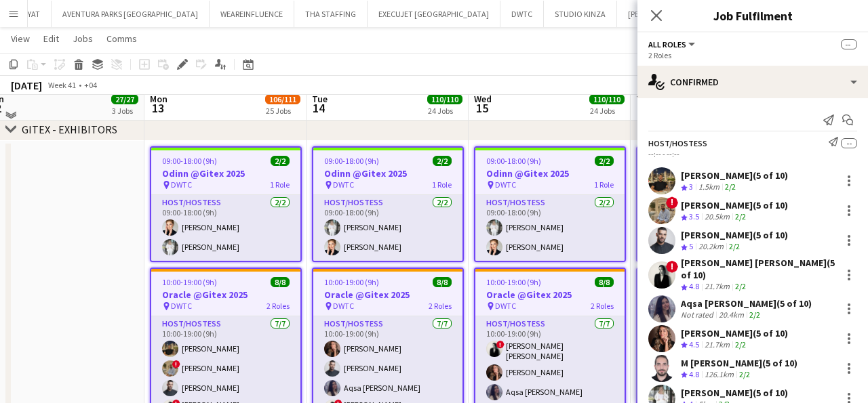
scroll to position [371, 0]
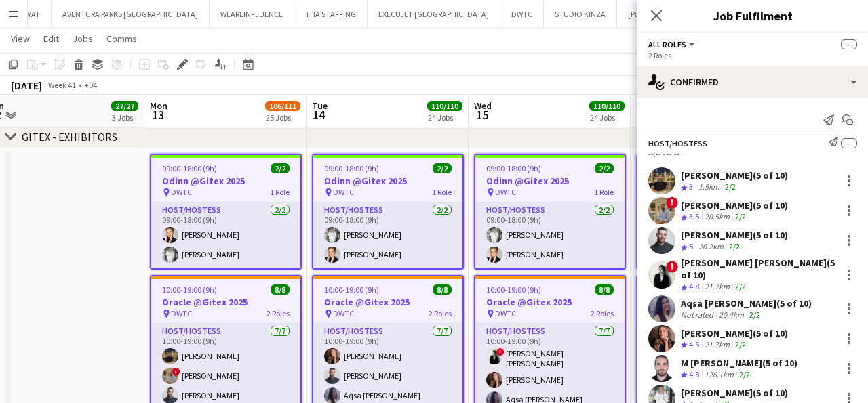
click at [74, 235] on app-date-cell at bounding box center [63, 324] width 162 height 353
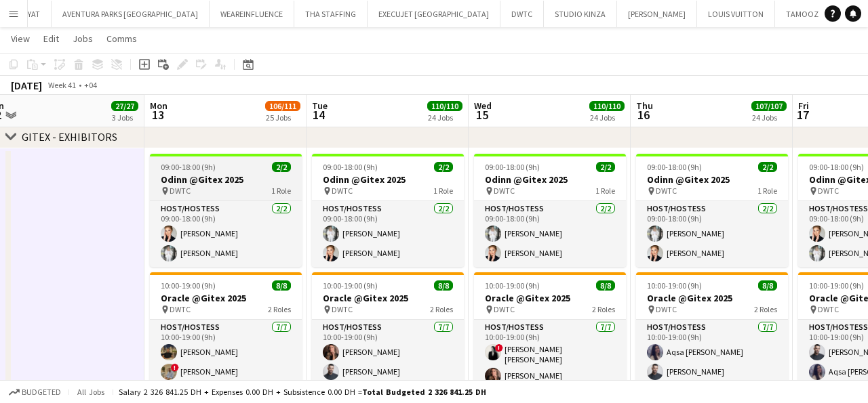
click at [235, 194] on div "pin DWTC 1 Role" at bounding box center [226, 191] width 152 height 11
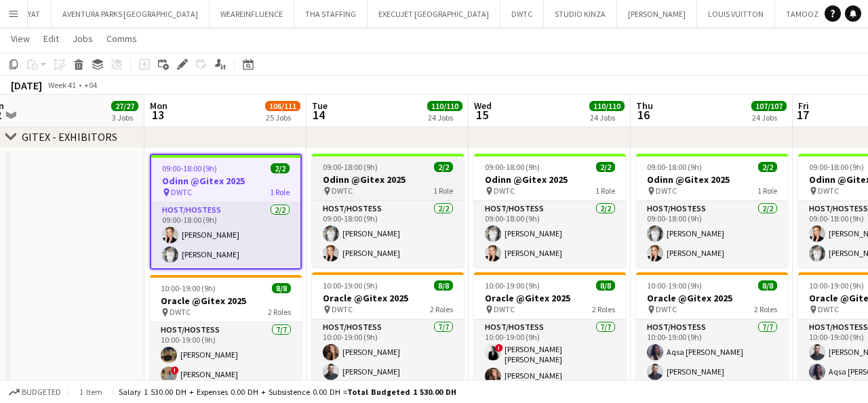
click at [376, 182] on h3 "Odinn @Gitex 2025" at bounding box center [388, 180] width 152 height 12
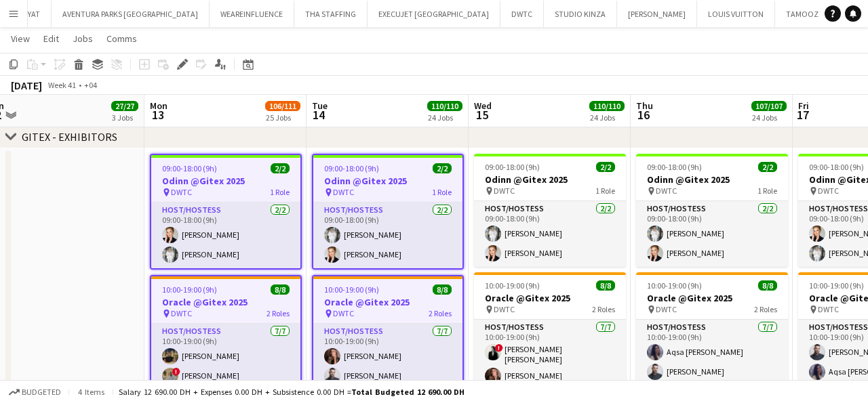
click at [254, 197] on div "pin DWTC 1 Role" at bounding box center [225, 192] width 149 height 11
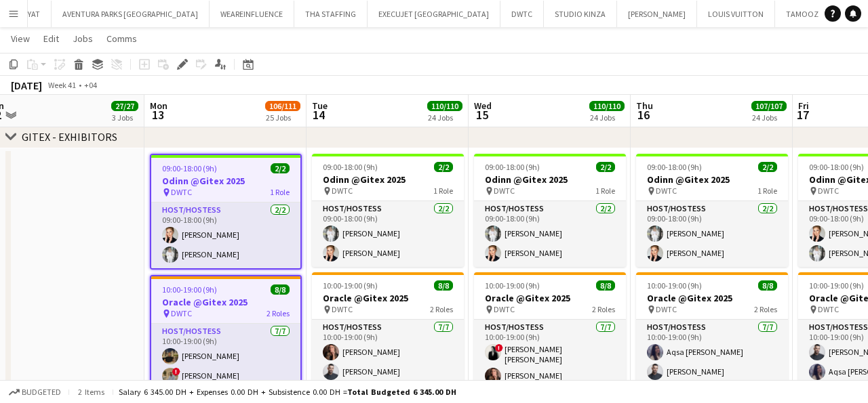
click at [65, 207] on app-date-cell at bounding box center [63, 324] width 162 height 353
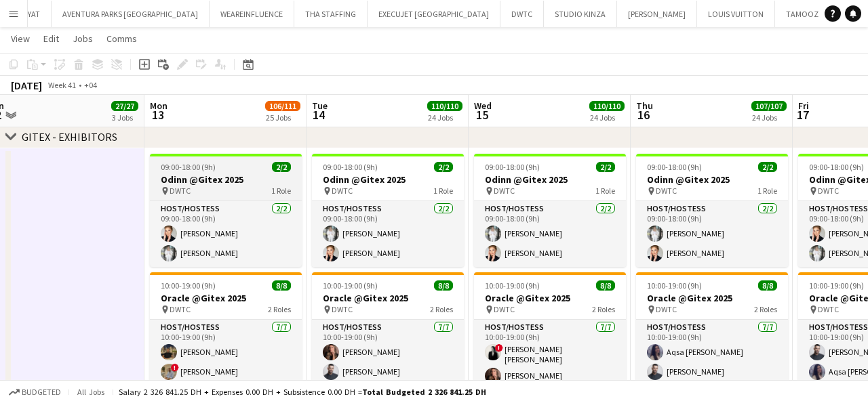
click at [238, 184] on h3 "Odinn @Gitex 2025" at bounding box center [226, 180] width 152 height 12
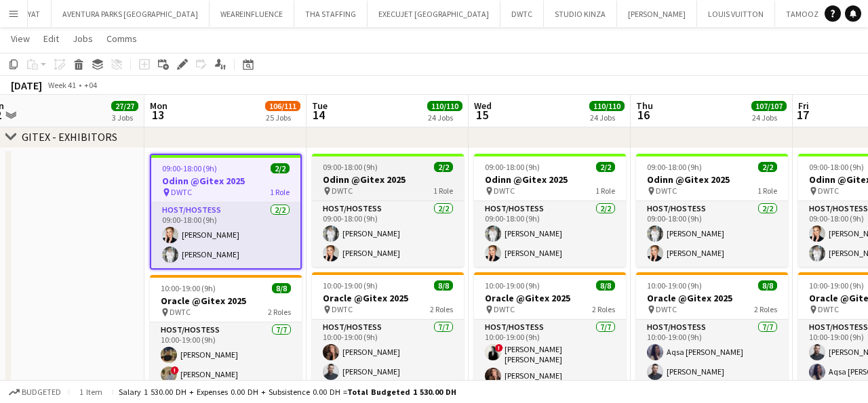
click at [376, 186] on div "pin DWTC 1 Role" at bounding box center [388, 191] width 152 height 11
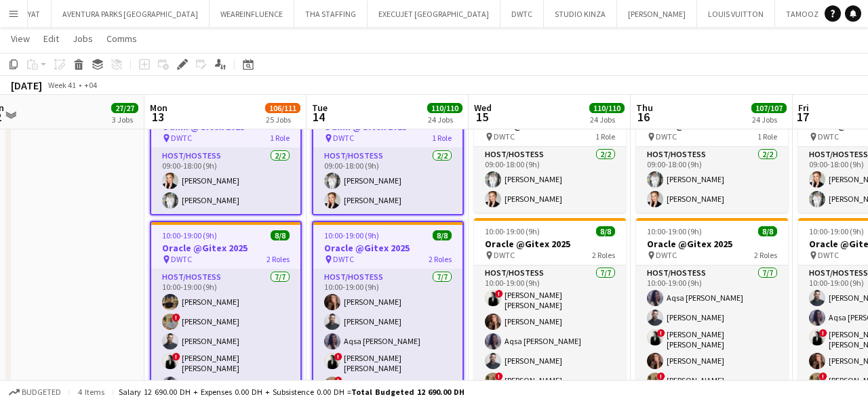
scroll to position [427, 0]
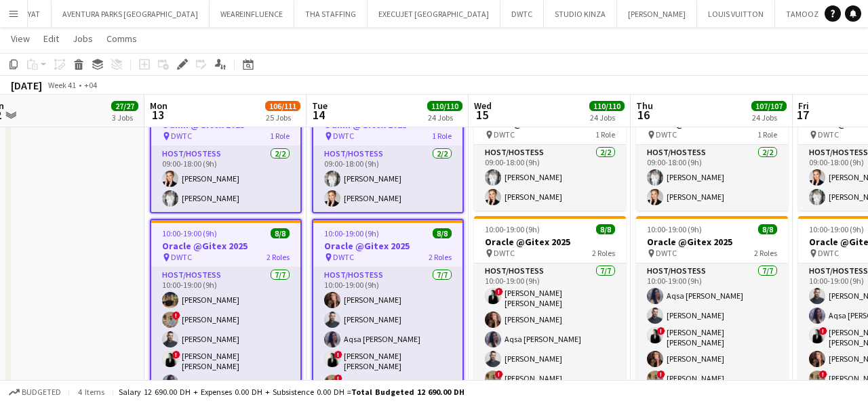
click at [113, 194] on app-date-cell at bounding box center [63, 268] width 162 height 353
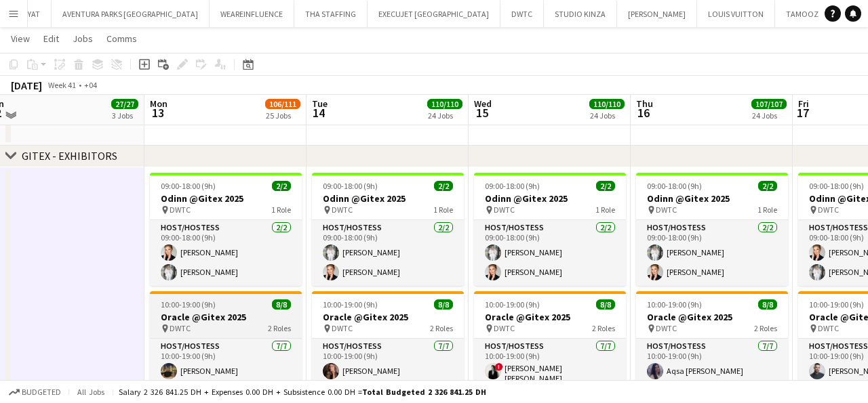
scroll to position [350, 0]
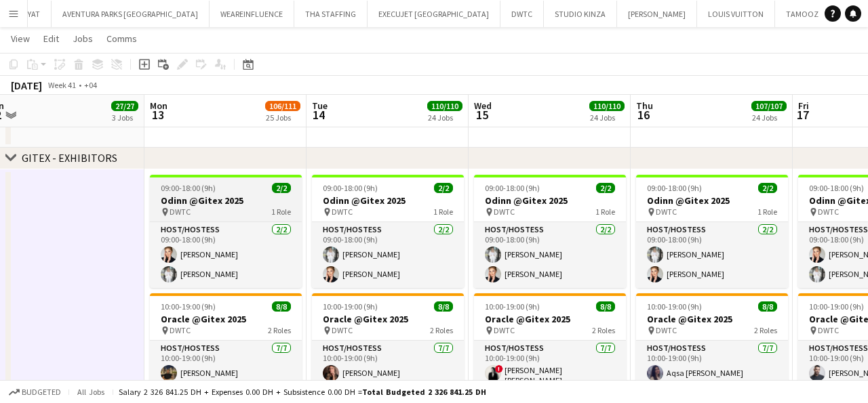
click at [182, 209] on span "DWTC" at bounding box center [179, 212] width 21 height 10
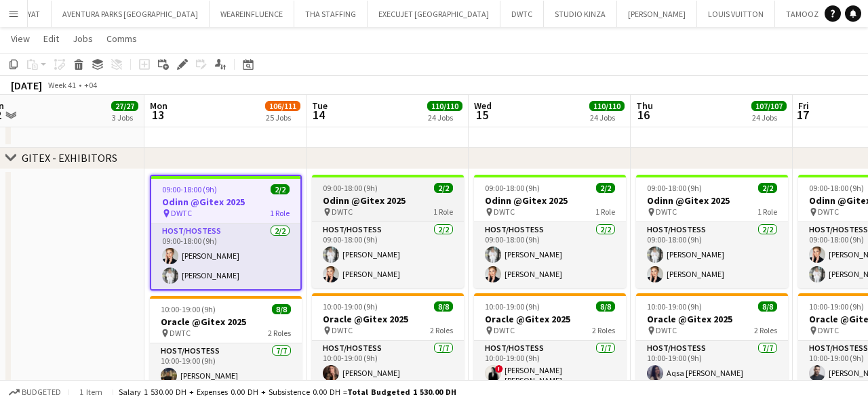
click at [334, 187] on span "09:00-18:00 (9h)" at bounding box center [350, 188] width 55 height 10
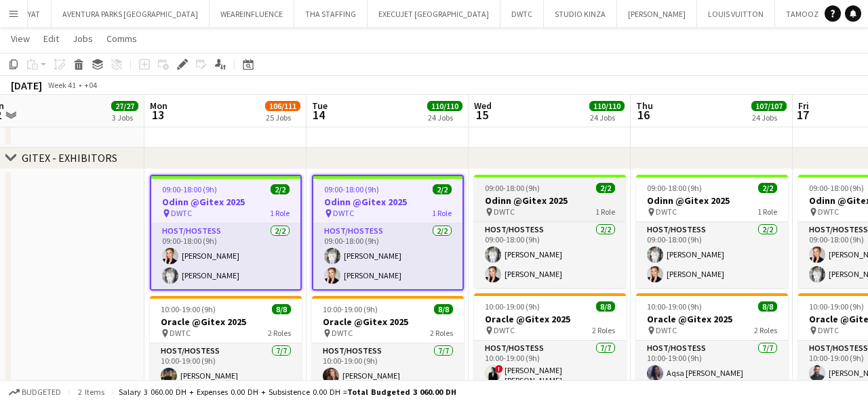
click at [535, 195] on h3 "Odinn @Gitex 2025" at bounding box center [550, 201] width 152 height 12
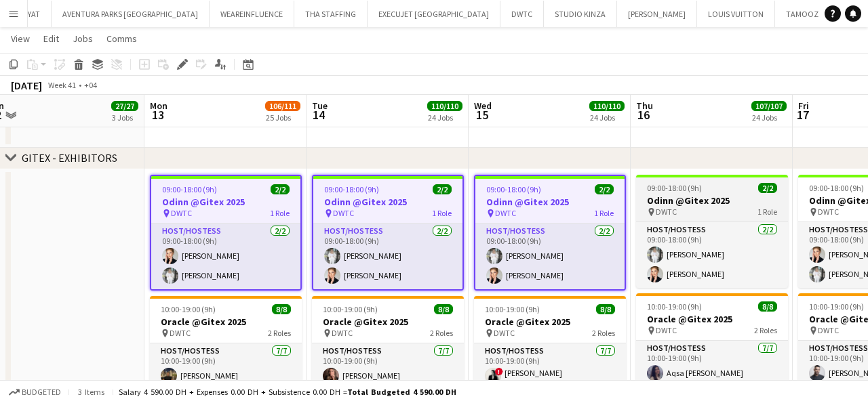
click at [689, 209] on div "pin DWTC 1 Role" at bounding box center [712, 212] width 152 height 11
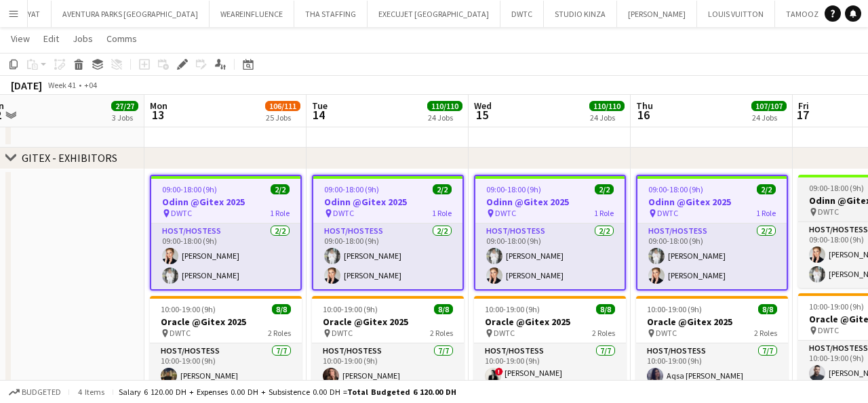
click at [824, 205] on h3 "Odinn @Gitex 2025" at bounding box center [874, 201] width 152 height 12
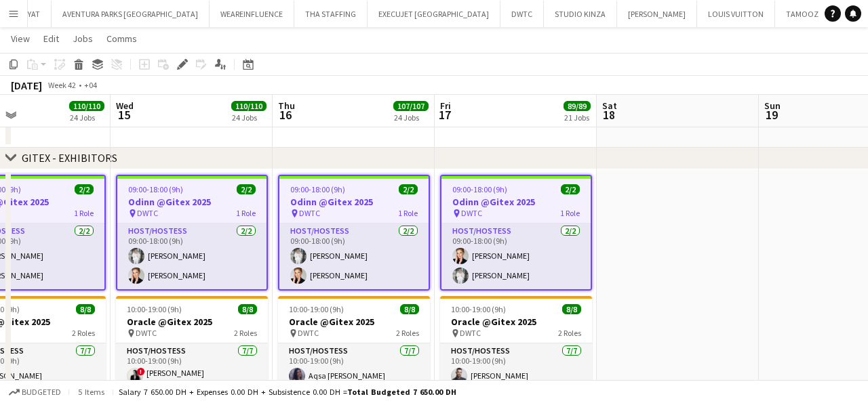
scroll to position [0, 542]
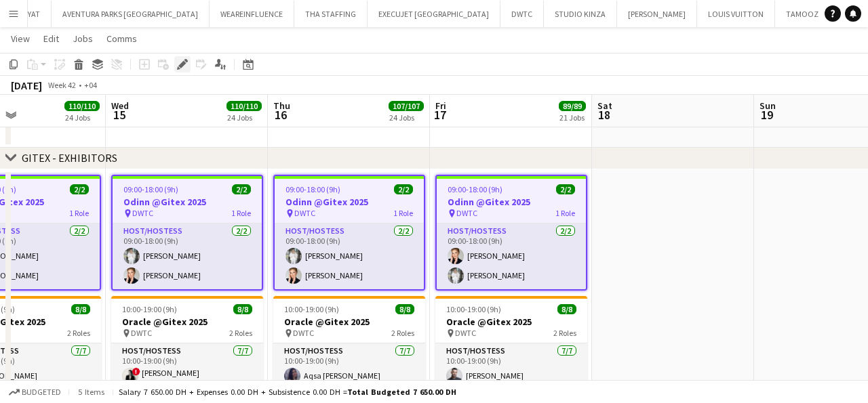
click at [180, 59] on icon "Edit" at bounding box center [182, 64] width 11 height 11
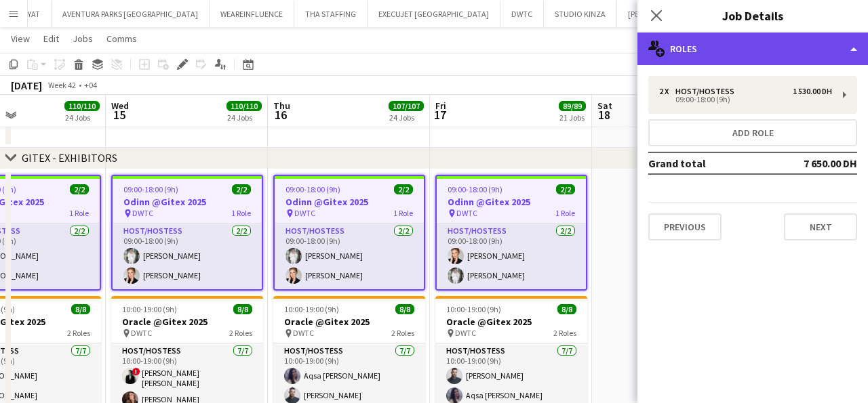
click at [729, 44] on div "multiple-users-add Roles" at bounding box center [752, 49] width 230 height 33
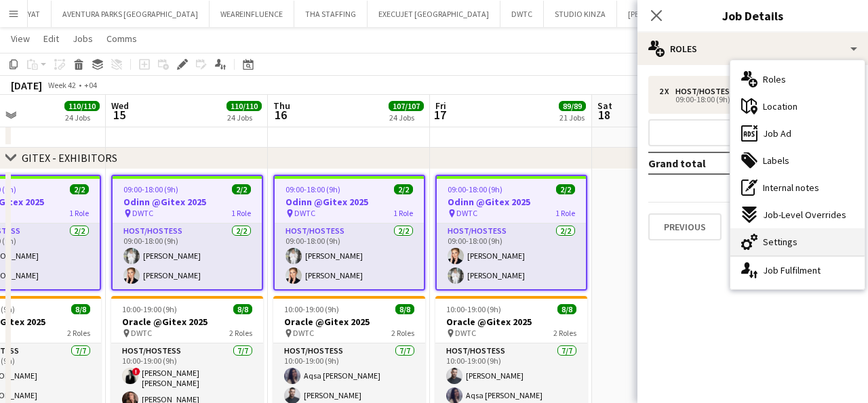
click at [773, 241] on span "Settings" at bounding box center [780, 242] width 35 height 12
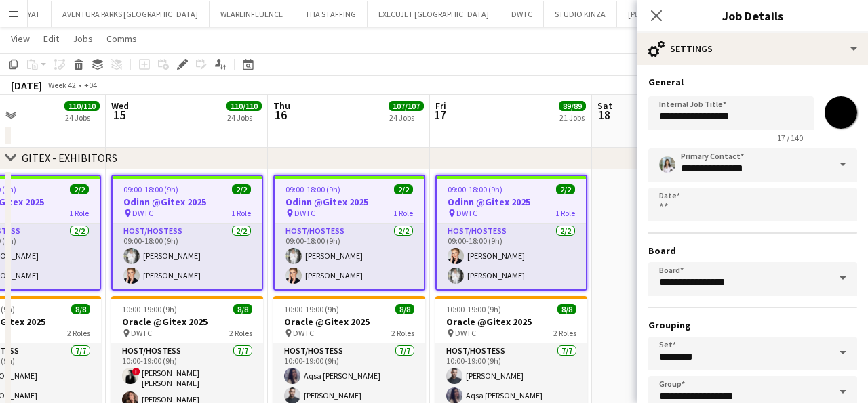
click at [841, 115] on input "*******" at bounding box center [840, 112] width 49 height 49
type input "*******"
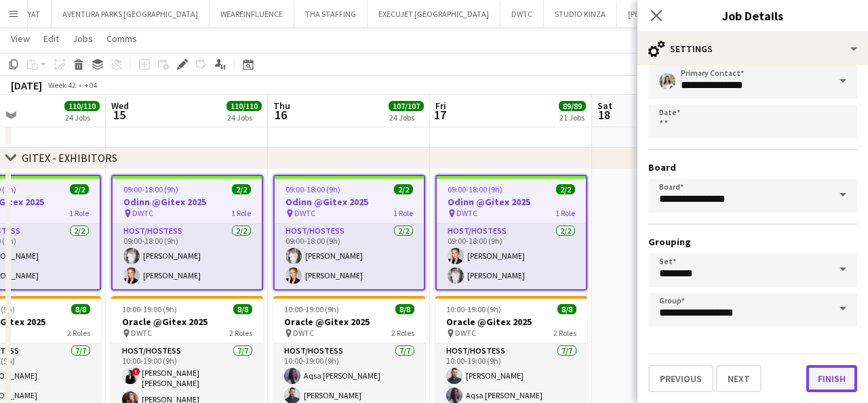
click at [826, 382] on button "Finish" at bounding box center [831, 378] width 51 height 27
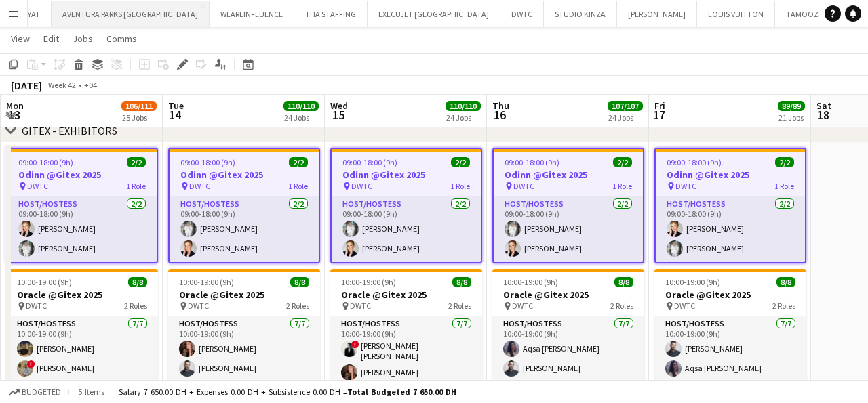
scroll to position [0, 368]
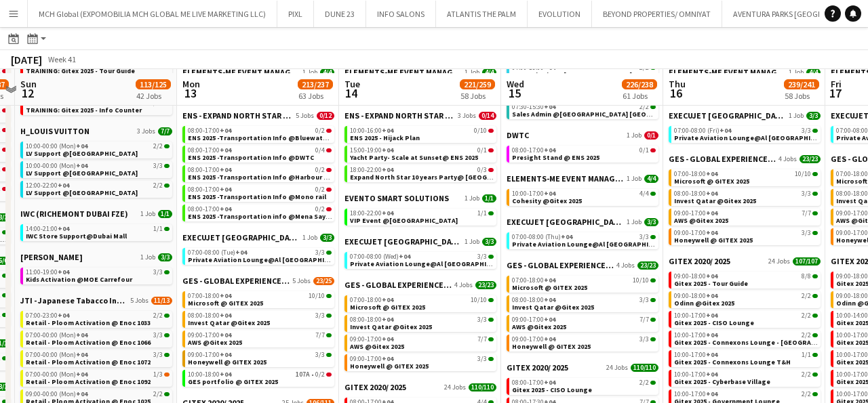
scroll to position [437, 0]
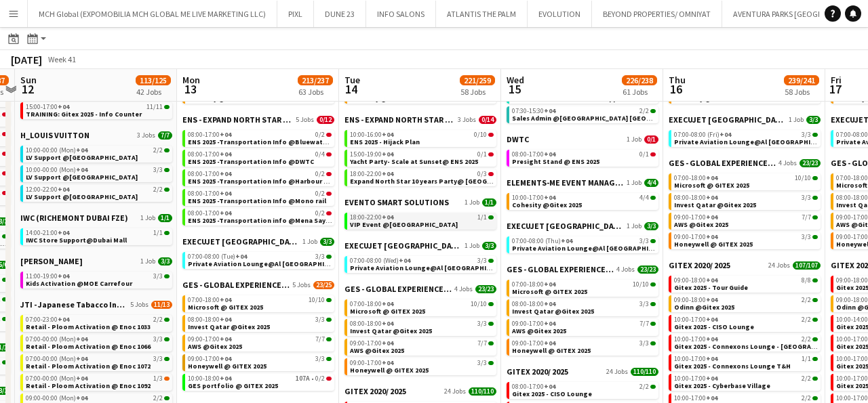
click at [358, 220] on span "18:00-22:00 +04" at bounding box center [371, 217] width 43 height 7
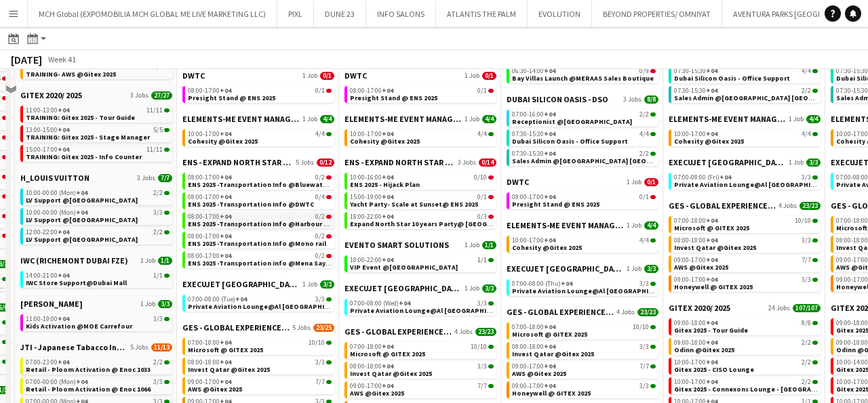
scroll to position [0, 0]
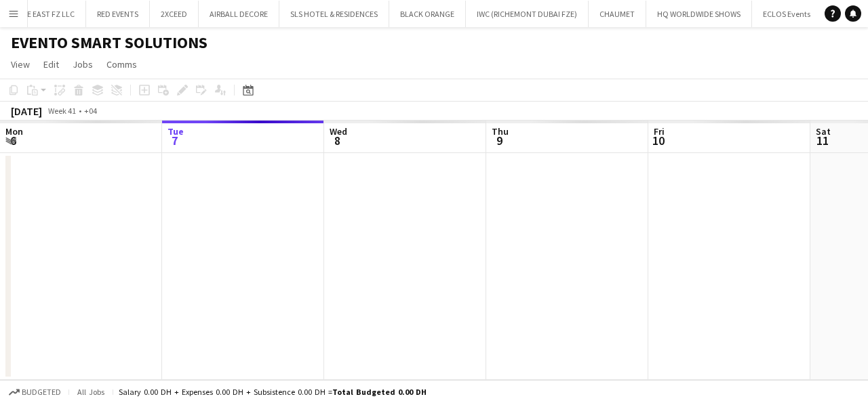
scroll to position [0, 466]
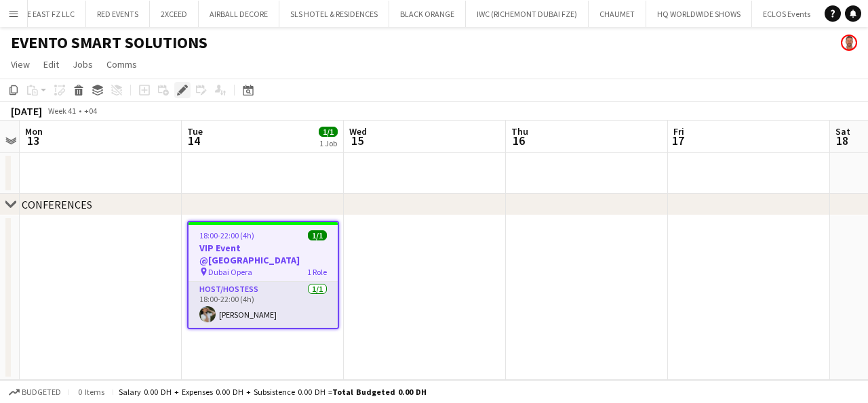
click at [181, 87] on icon "Edit" at bounding box center [182, 90] width 11 height 11
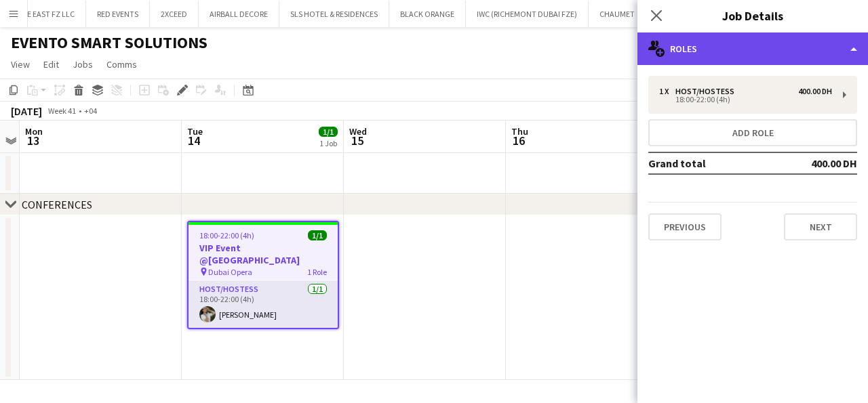
click at [741, 45] on div "multiple-users-add Roles" at bounding box center [752, 49] width 230 height 33
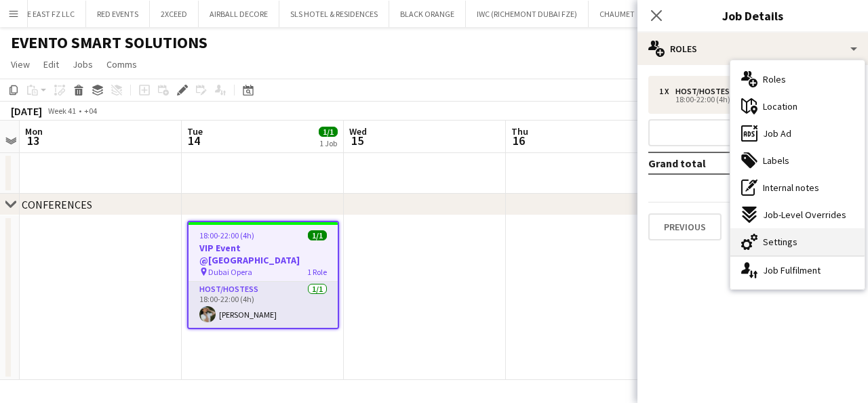
click at [776, 243] on span "Settings" at bounding box center [780, 242] width 35 height 12
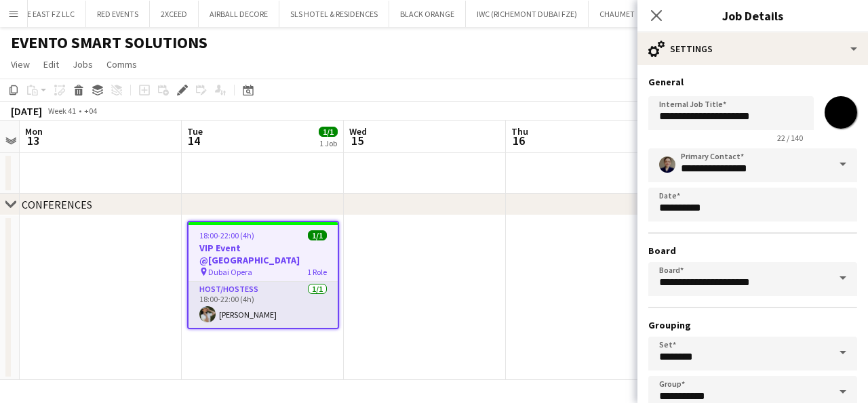
click at [837, 116] on input "*******" at bounding box center [840, 112] width 49 height 49
type input "*******"
click at [681, 166] on input "**********" at bounding box center [752, 165] width 209 height 34
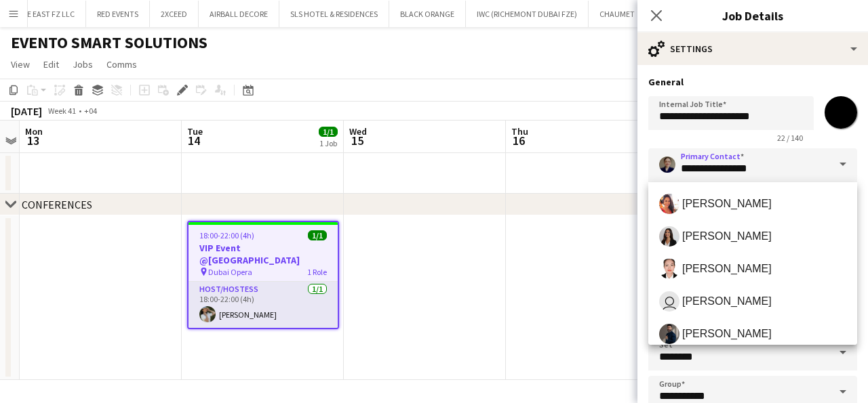
click at [840, 163] on span at bounding box center [842, 164] width 28 height 33
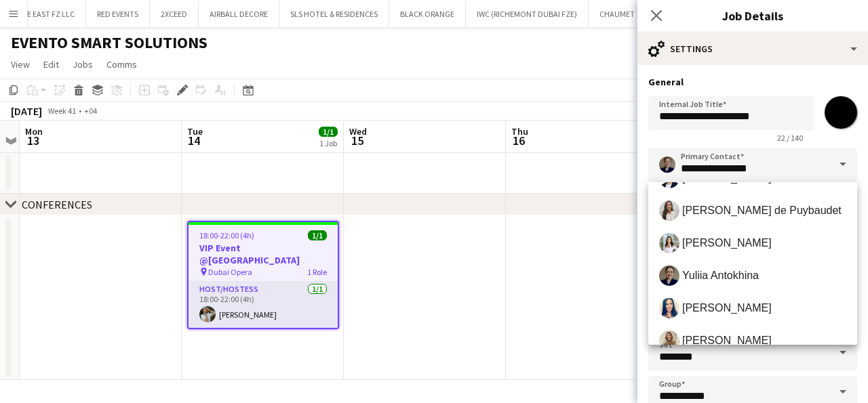
scroll to position [479, 0]
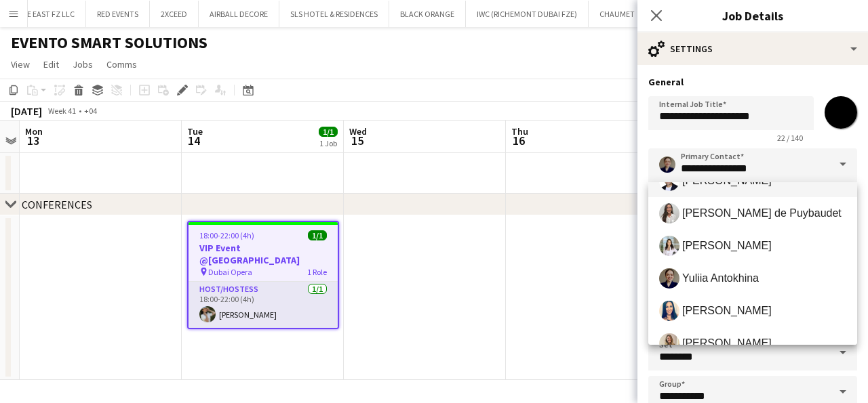
click at [730, 197] on mat-option "[PERSON_NAME]" at bounding box center [752, 181] width 209 height 33
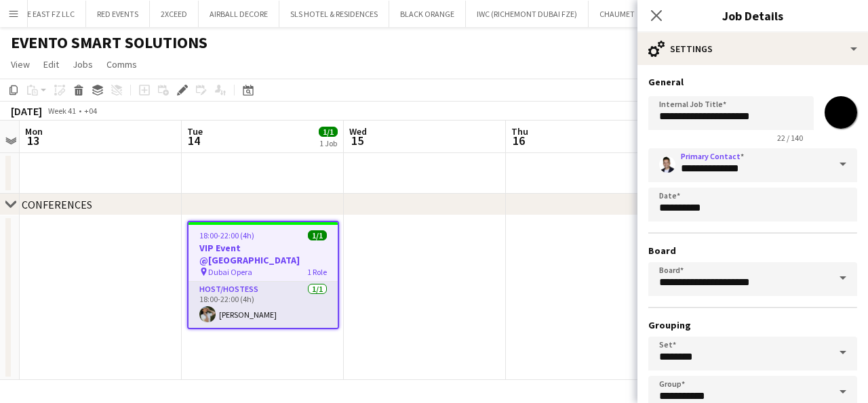
click at [842, 163] on span at bounding box center [842, 164] width 28 height 33
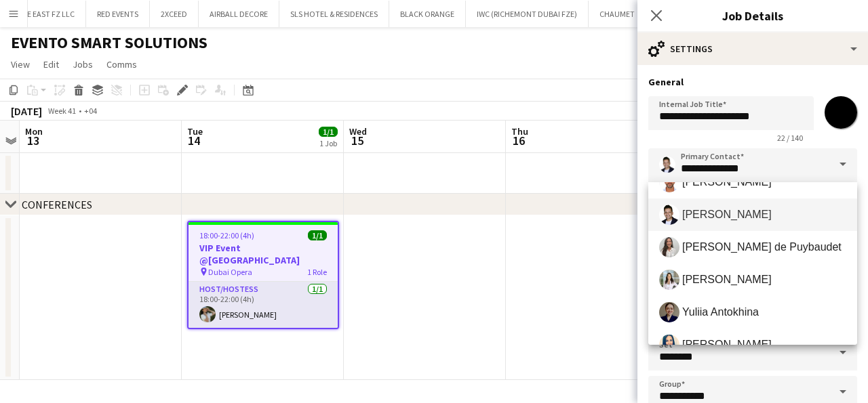
scroll to position [460, 0]
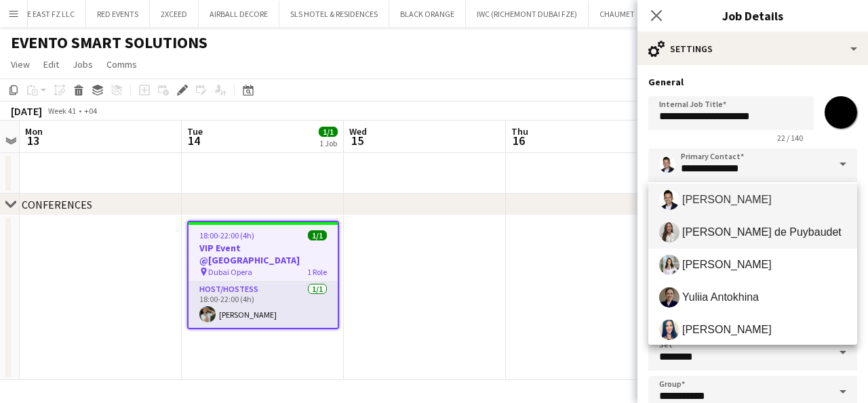
click at [725, 234] on span "[PERSON_NAME] de Puybaudet" at bounding box center [761, 232] width 159 height 13
type input "**********"
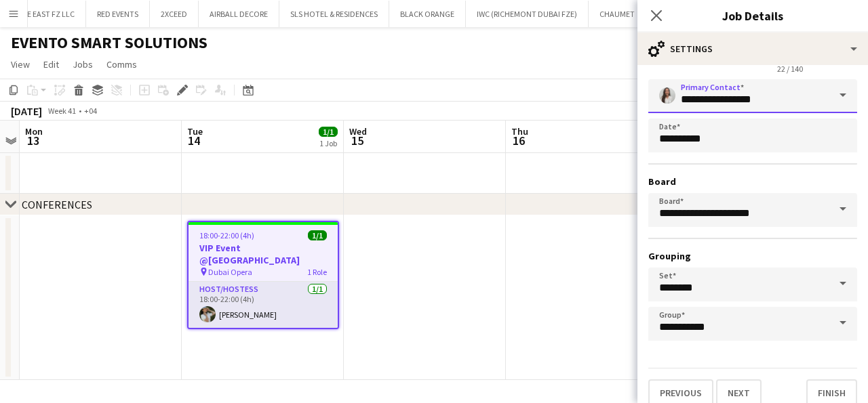
scroll to position [83, 0]
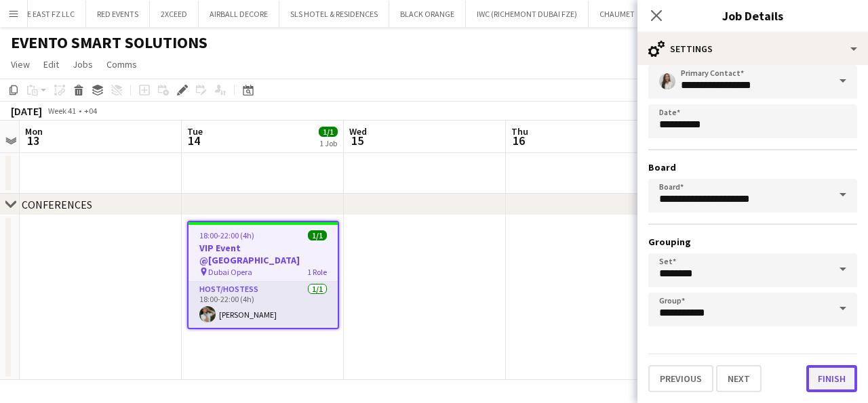
click at [822, 383] on button "Finish" at bounding box center [831, 378] width 51 height 27
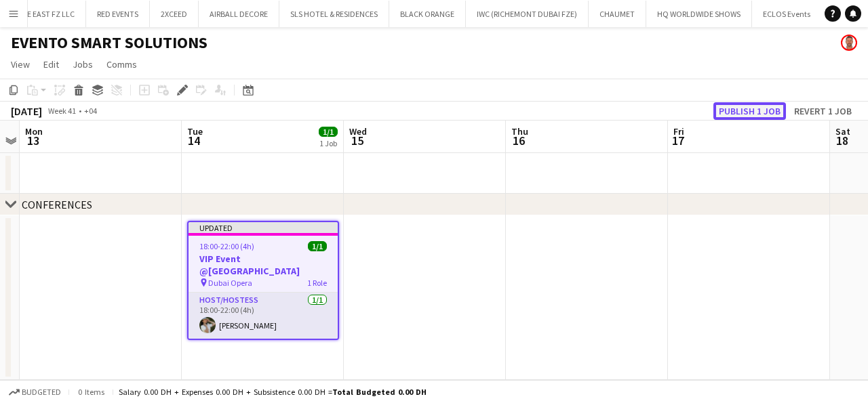
click at [742, 111] on button "Publish 1 job" at bounding box center [749, 111] width 73 height 18
